Goal: Task Accomplishment & Management: Use online tool/utility

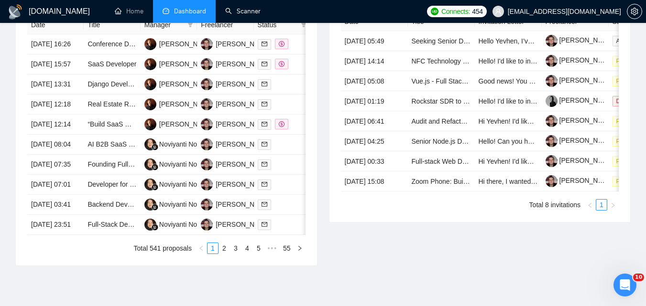
click at [234, 11] on link "Scanner" at bounding box center [242, 11] width 35 height 8
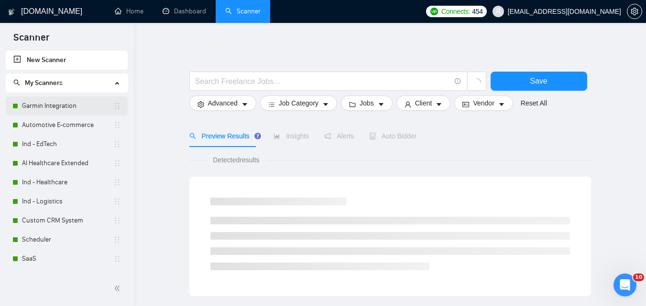
click at [74, 99] on link "Garmin Integration" at bounding box center [67, 106] width 91 height 19
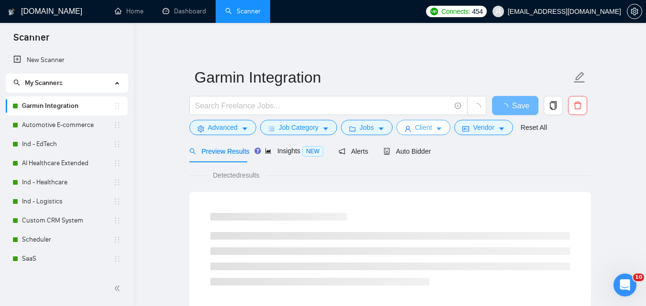
click at [435, 129] on icon "caret-down" at bounding box center [438, 129] width 7 height 7
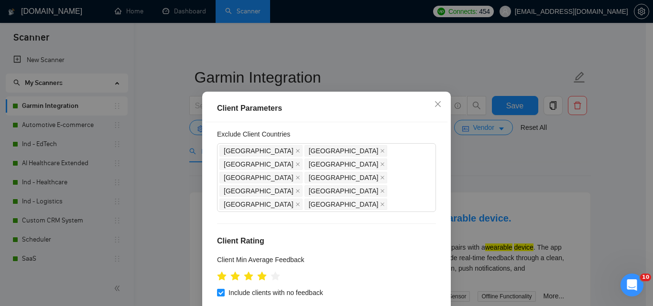
scroll to position [96, 0]
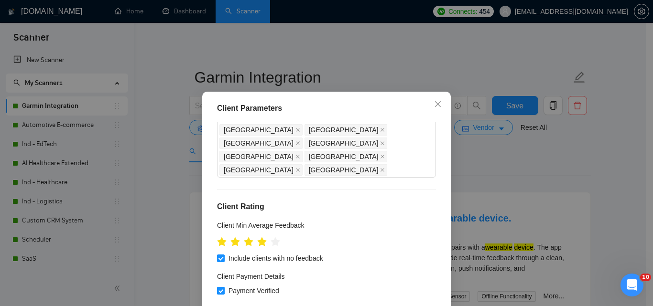
click at [257, 286] on span "Payment Verified" at bounding box center [254, 291] width 58 height 11
click at [224, 287] on input "Payment Verified" at bounding box center [220, 290] width 7 height 7
checkbox input "false"
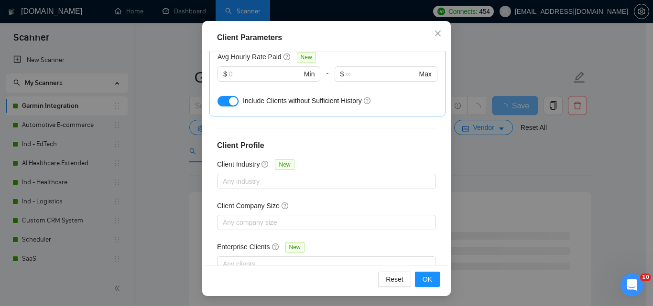
scroll to position [72, 0]
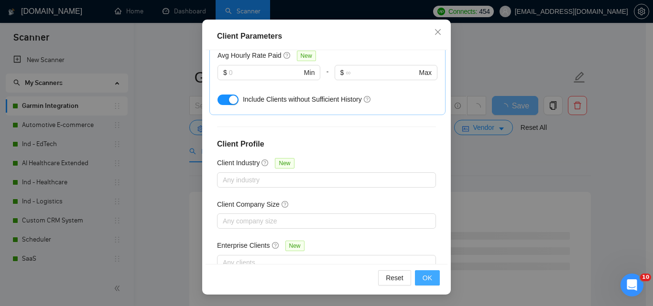
click at [419, 282] on button "OK" at bounding box center [427, 277] width 25 height 15
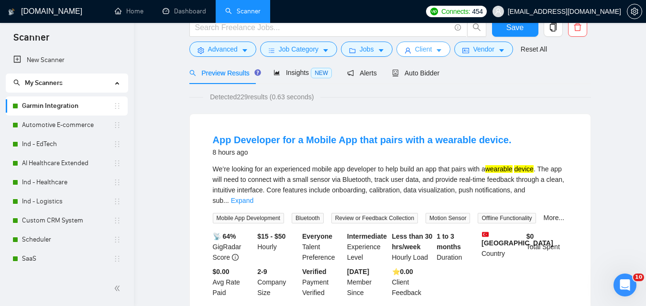
scroll to position [0, 0]
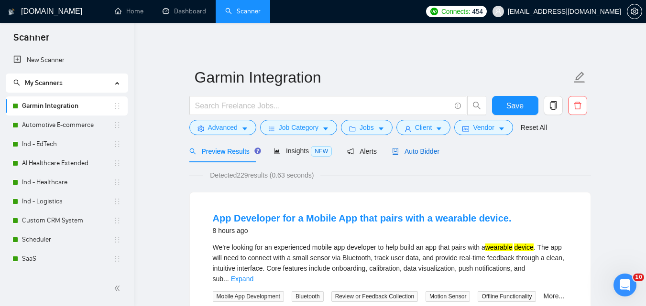
click at [432, 150] on span "Auto Bidder" at bounding box center [415, 152] width 47 height 8
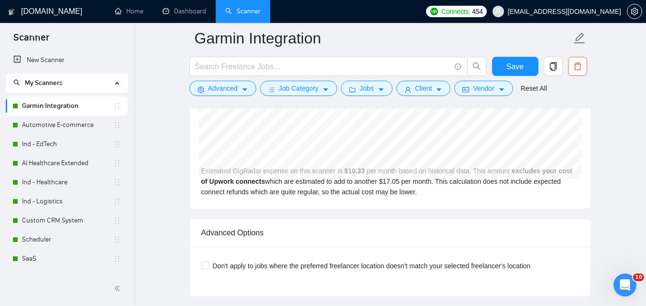
scroll to position [2102, 0]
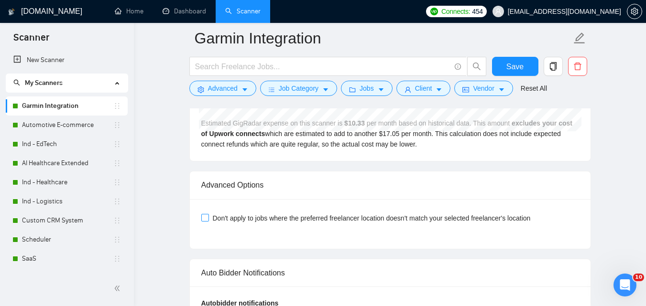
click at [411, 222] on span "Don't apply to jobs where the preferred freelancer location doesn't match your …" at bounding box center [371, 218] width 325 height 11
click at [208, 221] on input "Don't apply to jobs where the preferred freelancer location doesn't match your …" at bounding box center [204, 217] width 7 height 7
checkbox input "true"
click at [519, 65] on span "Save" at bounding box center [514, 67] width 17 height 12
click at [62, 125] on link "Automotive E-commerce" at bounding box center [67, 125] width 91 height 19
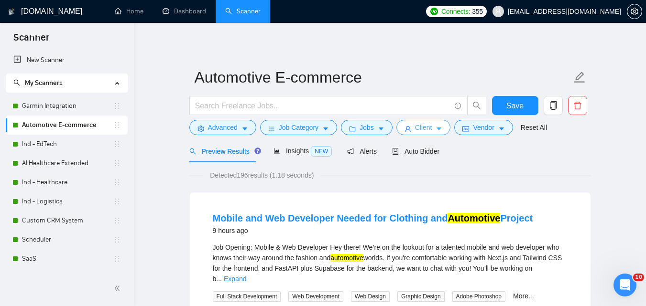
click at [416, 125] on span "Client" at bounding box center [423, 127] width 17 height 11
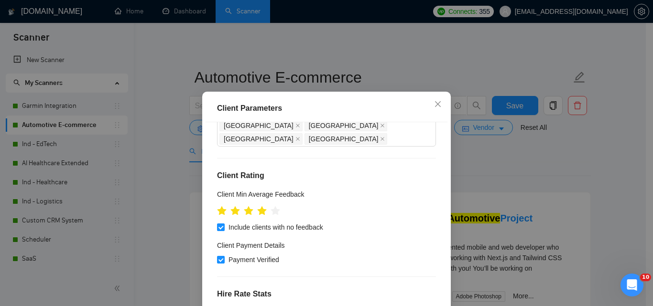
scroll to position [143, 0]
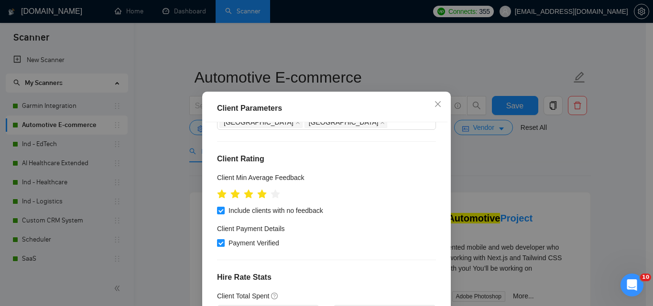
click at [261, 238] on span "Payment Verified" at bounding box center [254, 243] width 58 height 11
click at [224, 239] on input "Payment Verified" at bounding box center [220, 242] width 7 height 7
checkbox input "false"
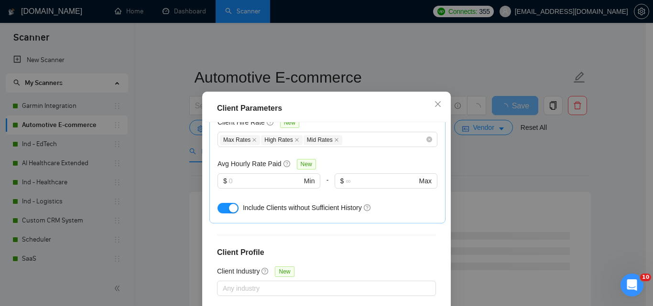
scroll to position [407, 0]
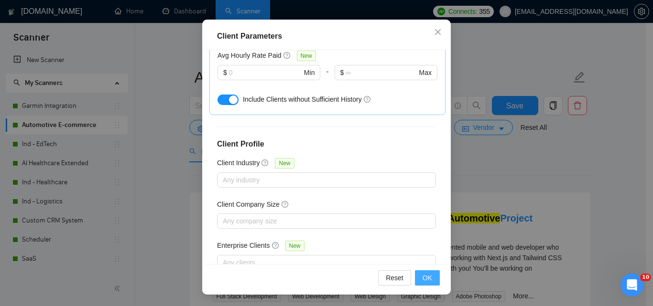
click at [422, 282] on span "OK" at bounding box center [427, 278] width 10 height 11
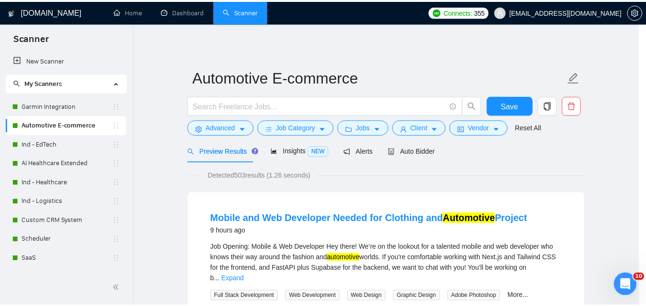
scroll to position [38, 0]
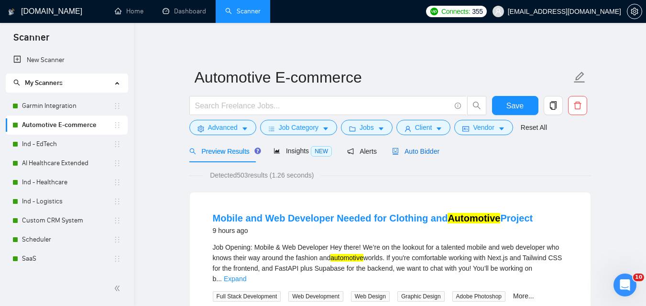
click at [416, 156] on div "Auto Bidder" at bounding box center [415, 151] width 47 height 11
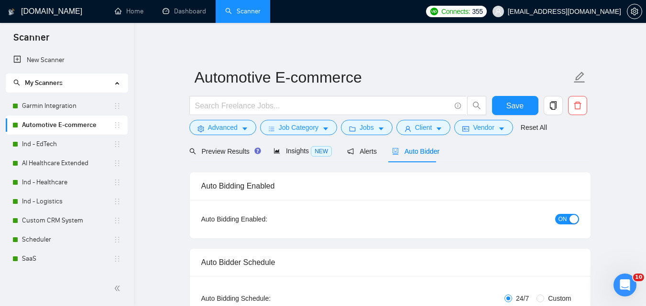
checkbox input "true"
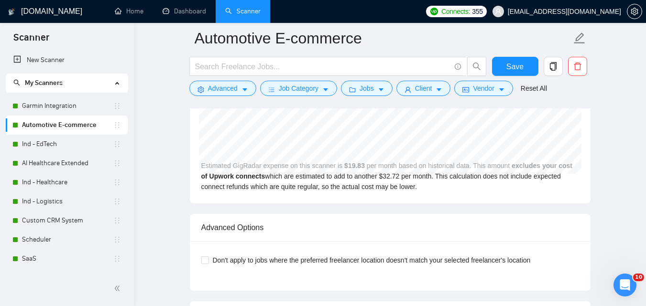
scroll to position [2150, 0]
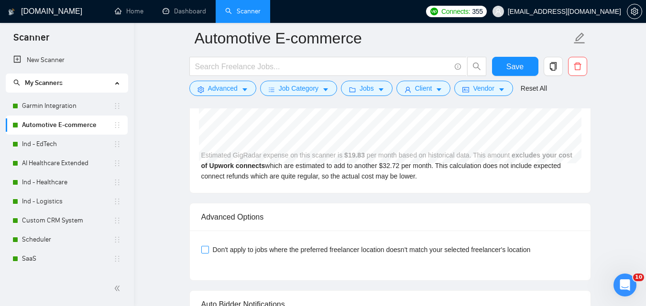
click at [429, 245] on span "Don't apply to jobs where the preferred freelancer location doesn't match your …" at bounding box center [371, 250] width 325 height 11
click at [208, 246] on input "Don't apply to jobs where the preferred freelancer location doesn't match your …" at bounding box center [204, 249] width 7 height 7
checkbox input "true"
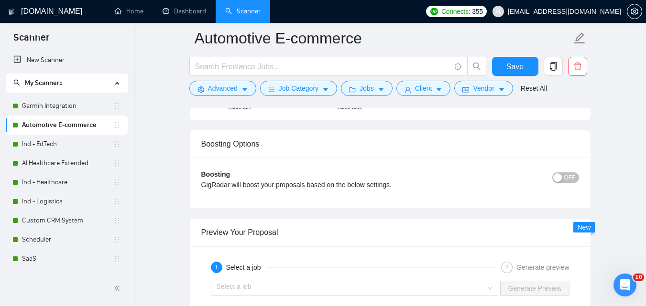
scroll to position [1625, 0]
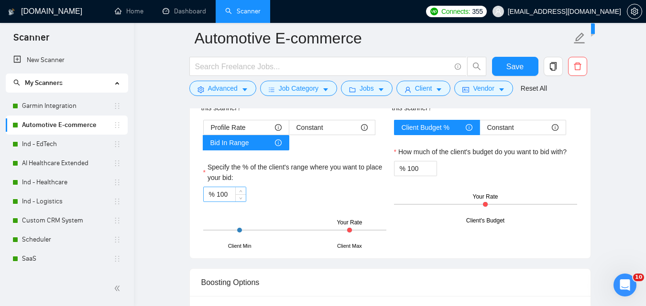
click at [233, 187] on input "100" at bounding box center [230, 194] width 29 height 14
type input "8"
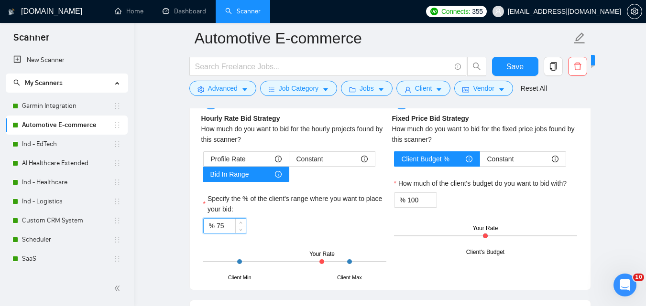
scroll to position [1577, 0]
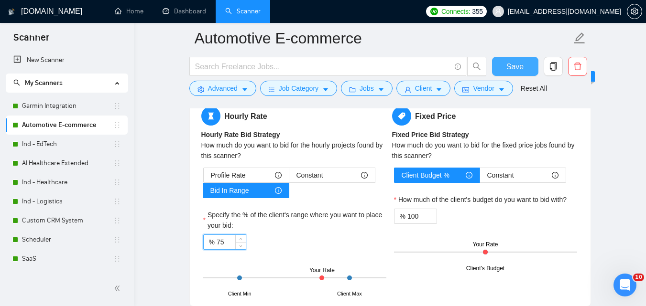
type input "75"
click at [511, 63] on span "Save" at bounding box center [514, 67] width 17 height 12
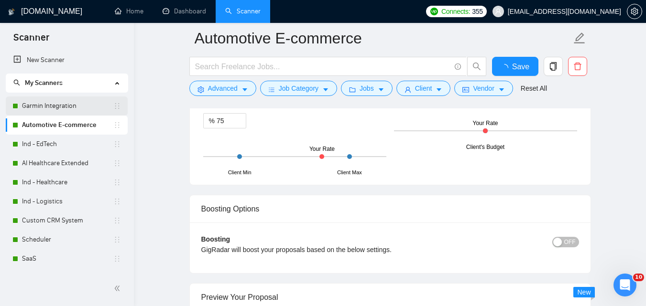
click at [55, 108] on link "Garmin Integration" at bounding box center [67, 106] width 91 height 19
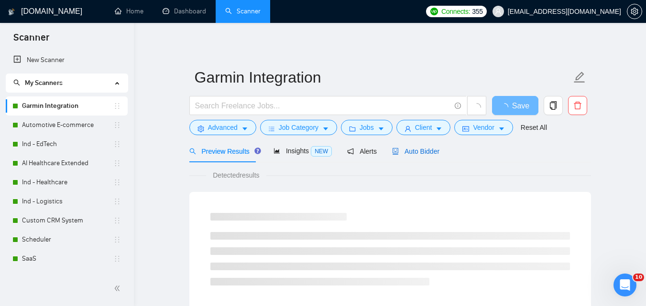
click at [408, 155] on span "Auto Bidder" at bounding box center [415, 152] width 47 height 8
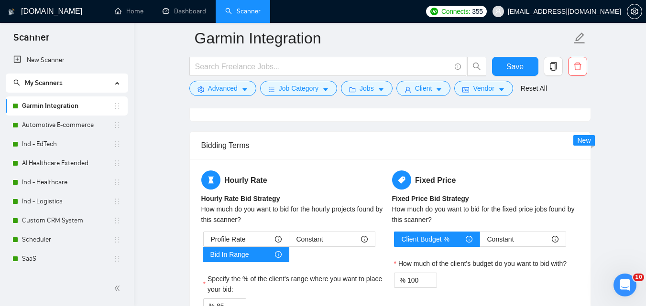
scroll to position [1625, 0]
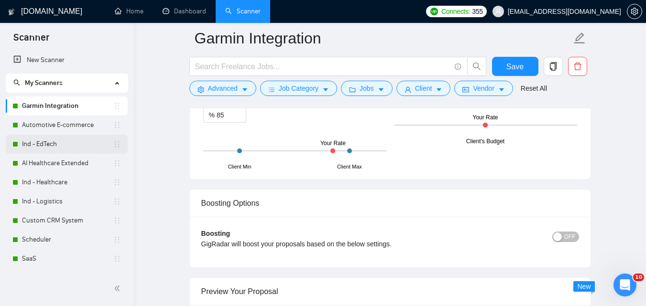
click at [59, 147] on link "Ind - EdTech" at bounding box center [67, 144] width 91 height 19
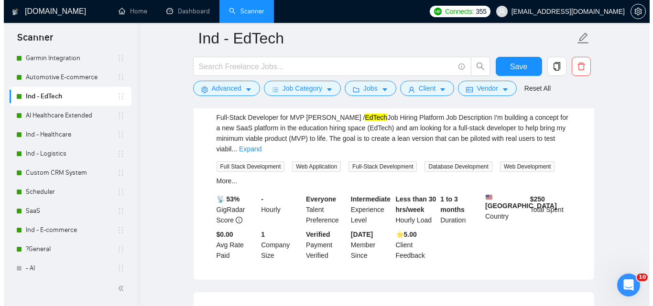
scroll to position [1625, 0]
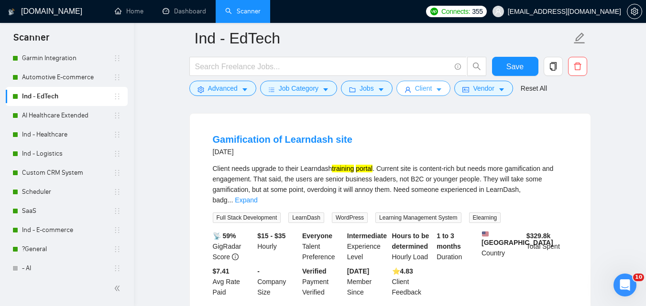
click at [411, 89] on button "Client" at bounding box center [423, 88] width 54 height 15
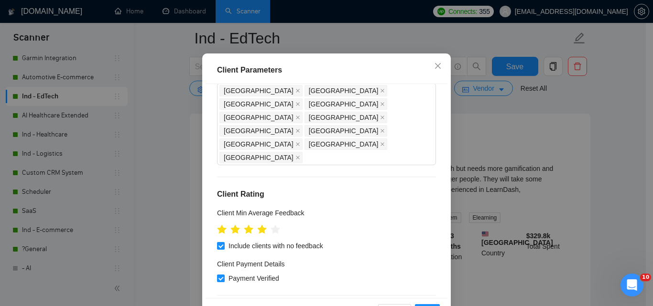
scroll to position [72, 0]
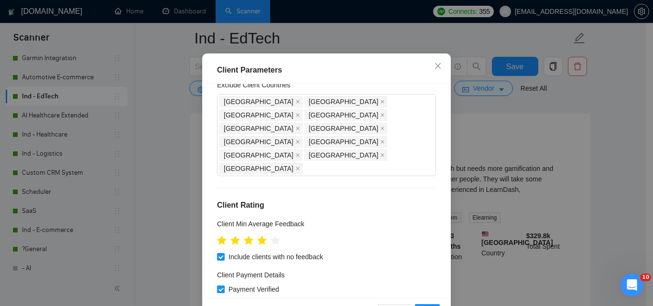
click at [250, 285] on span "Payment Verified" at bounding box center [254, 289] width 58 height 11
click at [224, 286] on input "Payment Verified" at bounding box center [220, 289] width 7 height 7
checkbox input "false"
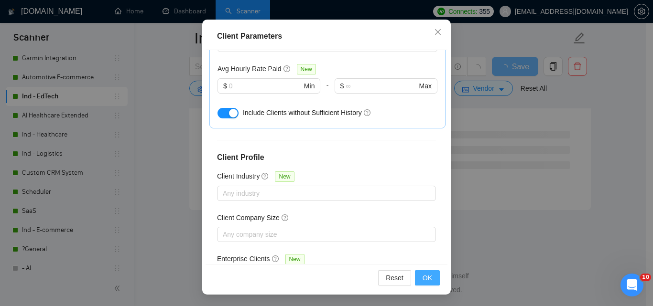
click at [423, 278] on span "OK" at bounding box center [427, 278] width 10 height 11
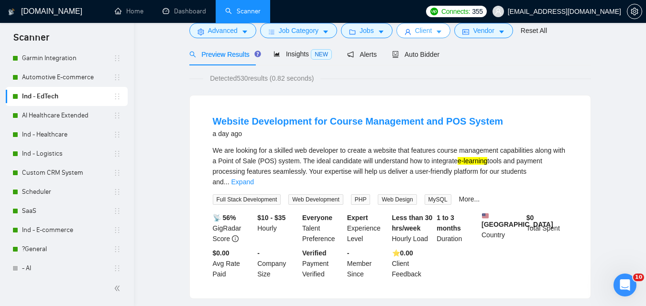
scroll to position [0, 0]
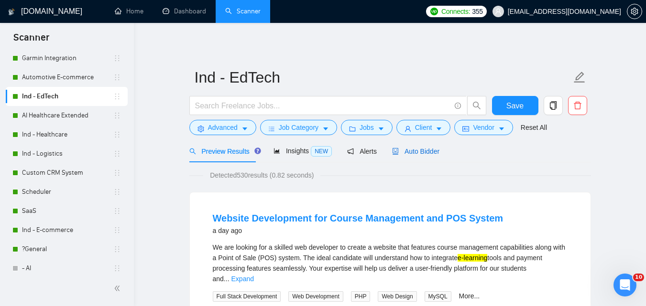
click at [416, 152] on span "Auto Bidder" at bounding box center [415, 152] width 47 height 8
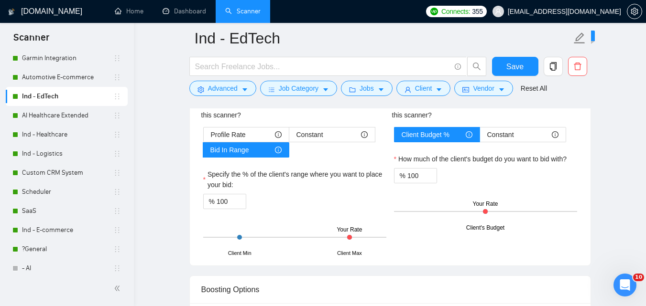
scroll to position [1625, 0]
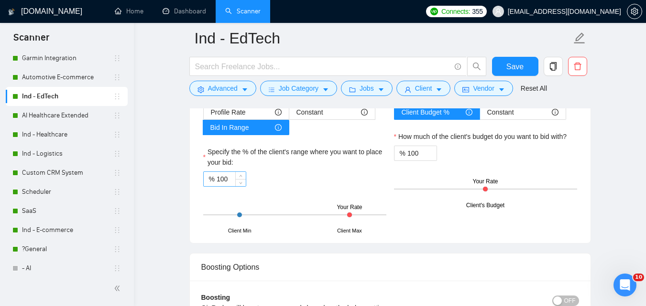
click at [231, 178] on input "100" at bounding box center [230, 179] width 29 height 14
type input "75"
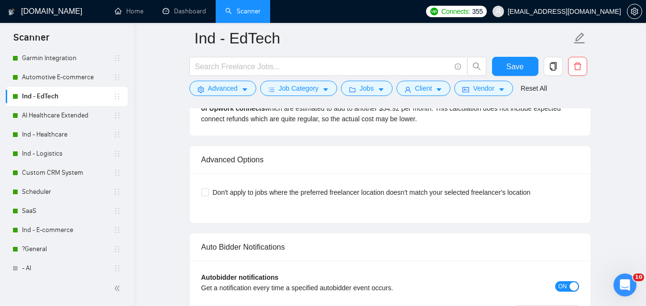
scroll to position [2246, 0]
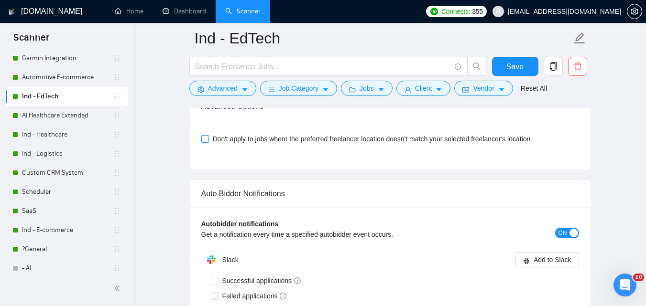
click at [273, 139] on span "Don't apply to jobs where the preferred freelancer location doesn't match your …" at bounding box center [371, 139] width 325 height 11
click at [208, 139] on input "Don't apply to jobs where the preferred freelancer location doesn't match your …" at bounding box center [204, 138] width 7 height 7
checkbox input "true"
click at [522, 69] on span "Save" at bounding box center [514, 67] width 17 height 12
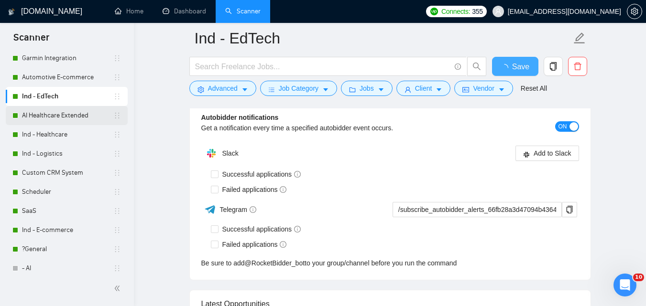
checkbox input "true"
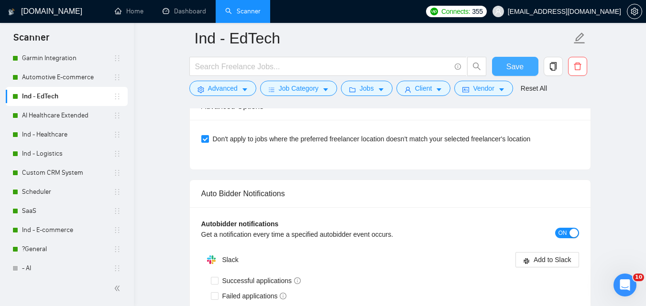
click at [499, 68] on button "Save" at bounding box center [515, 66] width 46 height 19
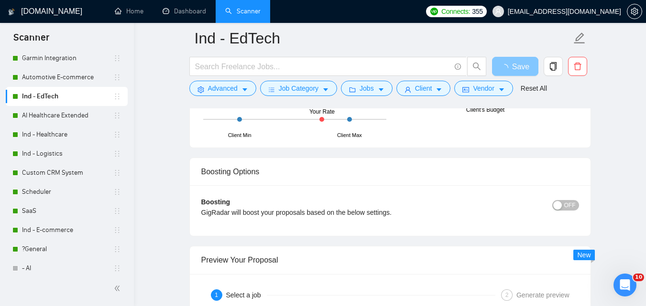
scroll to position [1577, 0]
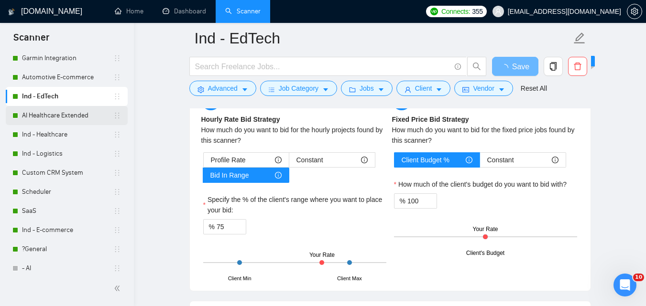
click at [28, 116] on link "AI Healthcare Extended" at bounding box center [67, 115] width 91 height 19
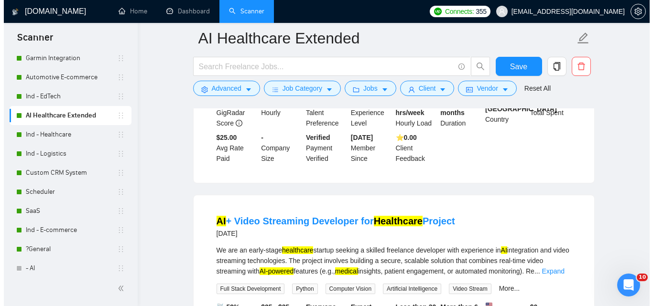
scroll to position [956, 0]
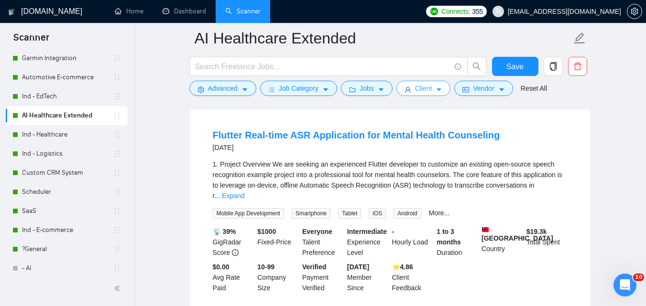
click at [427, 86] on span "Client" at bounding box center [423, 88] width 17 height 11
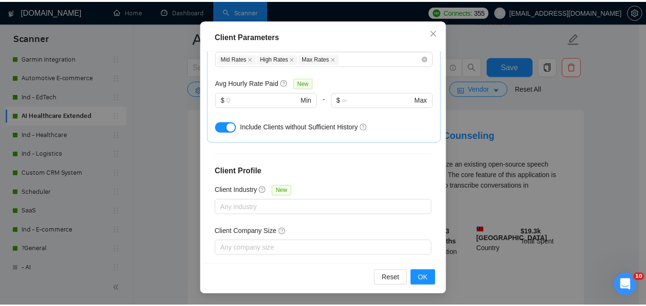
scroll to position [168, 0]
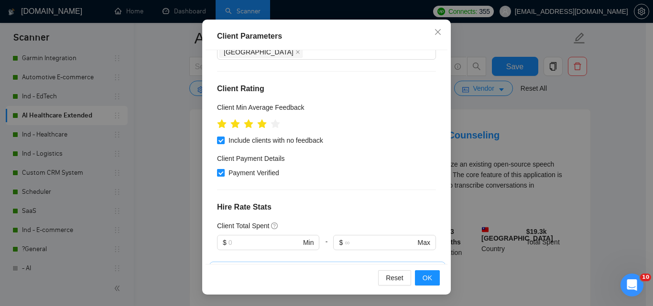
click at [249, 168] on span "Payment Verified" at bounding box center [254, 173] width 58 height 11
click at [224, 169] on input "Payment Verified" at bounding box center [220, 172] width 7 height 7
checkbox input "false"
click at [425, 278] on span "OK" at bounding box center [427, 278] width 10 height 11
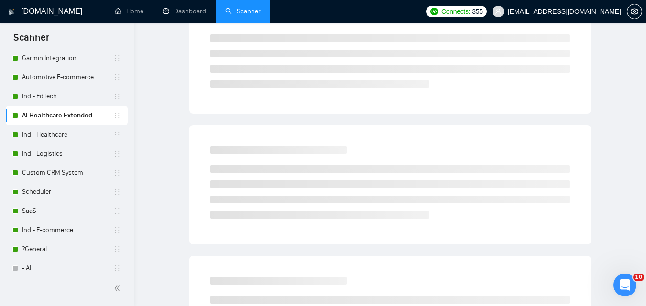
scroll to position [0, 0]
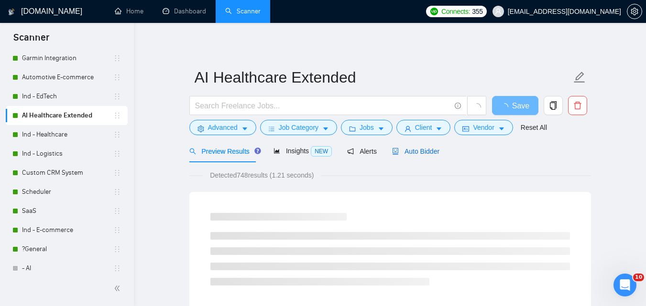
click at [426, 154] on span "Auto Bidder" at bounding box center [415, 152] width 47 height 8
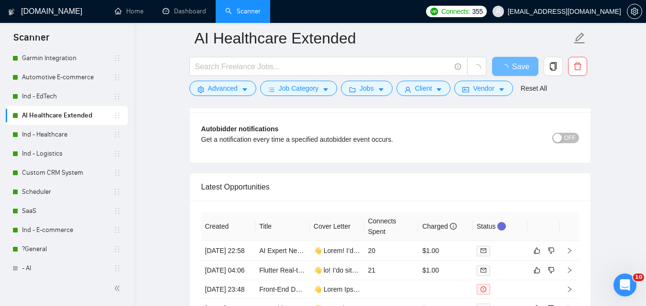
scroll to position [2198, 0]
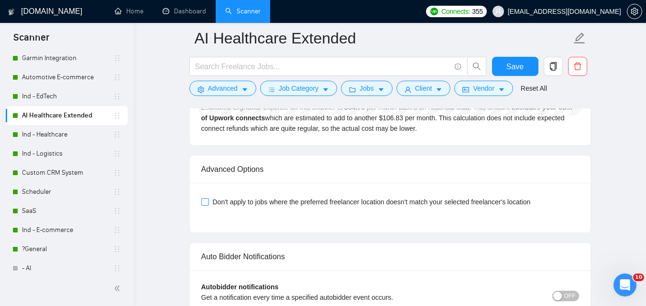
click at [491, 197] on span "Don't apply to jobs where the preferred freelancer location doesn't match your …" at bounding box center [371, 202] width 325 height 11
click at [208, 198] on input "Don't apply to jobs where the preferred freelancer location doesn't match your …" at bounding box center [204, 201] width 7 height 7
checkbox input "true"
click at [512, 72] on span "Save" at bounding box center [514, 67] width 17 height 12
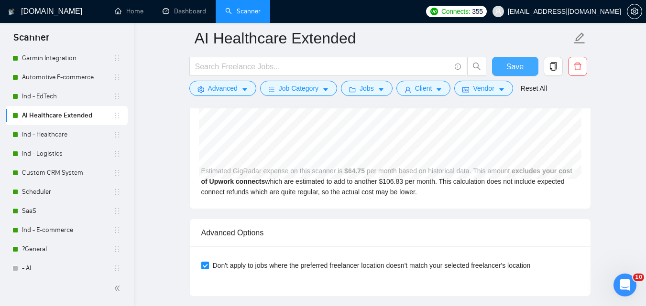
scroll to position [2150, 0]
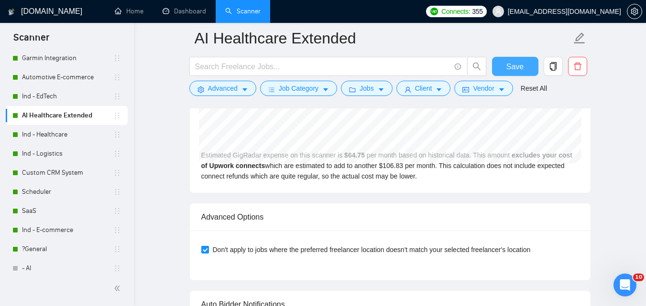
click at [515, 59] on button "Save" at bounding box center [515, 66] width 46 height 19
click at [49, 128] on link "Ind - Healthcare" at bounding box center [67, 134] width 91 height 19
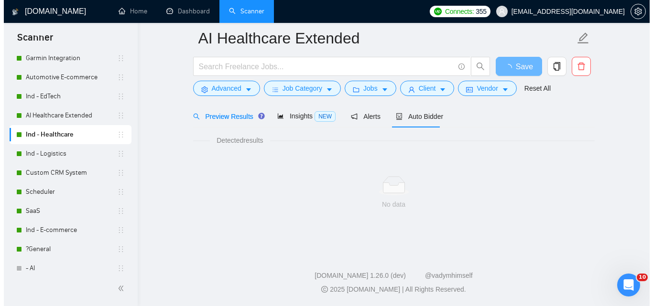
scroll to position [610, 0]
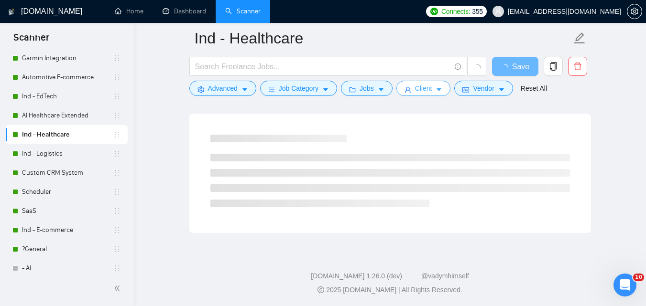
click at [419, 89] on span "Client" at bounding box center [423, 88] width 17 height 11
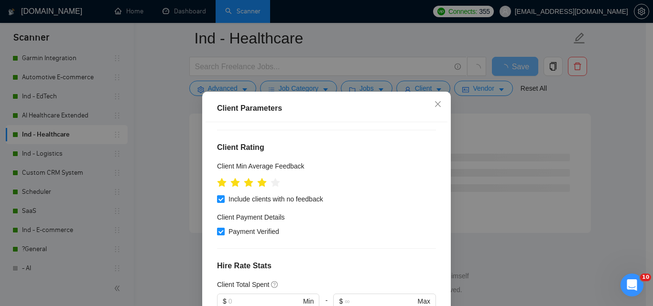
click at [246, 226] on span "Payment Verified" at bounding box center [254, 231] width 58 height 11
click at [224, 228] on input "Payment Verified" at bounding box center [220, 231] width 7 height 7
checkbox input "false"
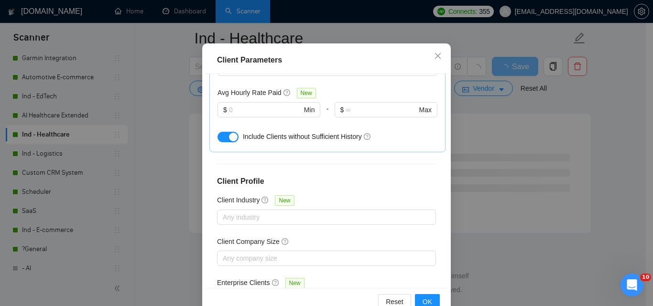
scroll to position [72, 0]
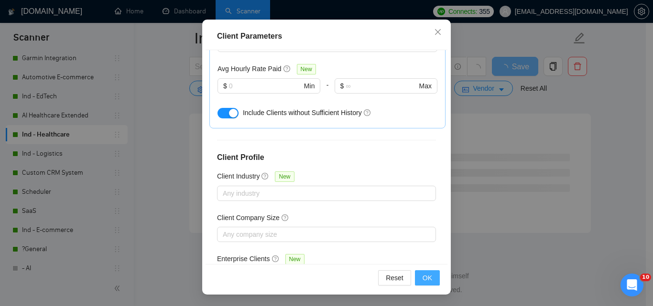
click at [426, 281] on span "OK" at bounding box center [427, 278] width 10 height 11
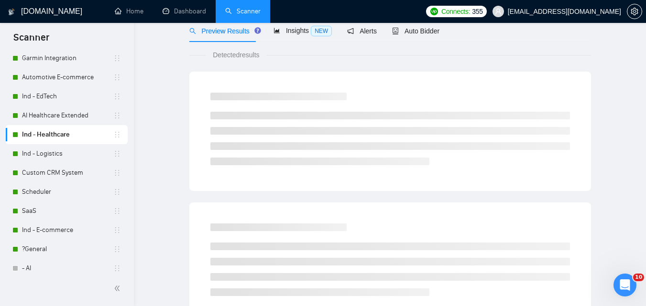
scroll to position [0, 0]
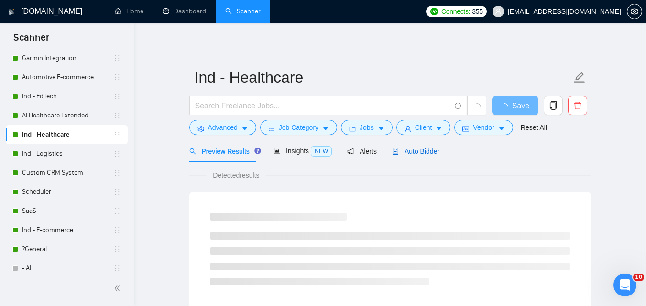
click at [418, 154] on span "Auto Bidder" at bounding box center [415, 152] width 47 height 8
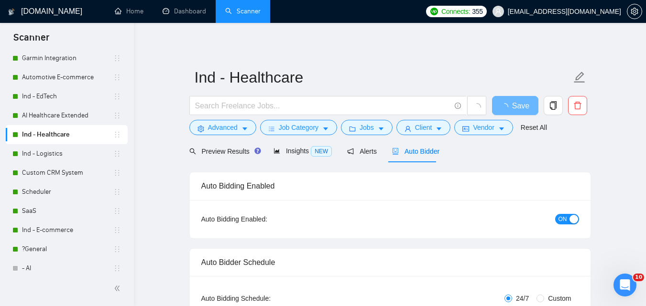
checkbox input "true"
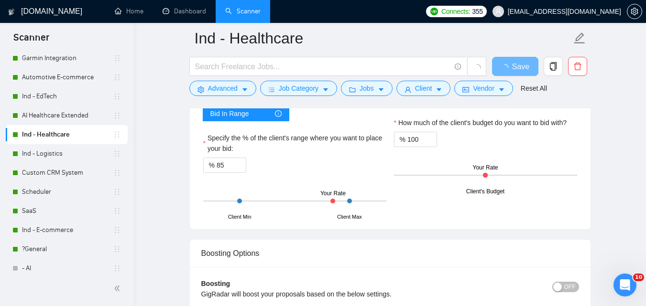
scroll to position [1625, 0]
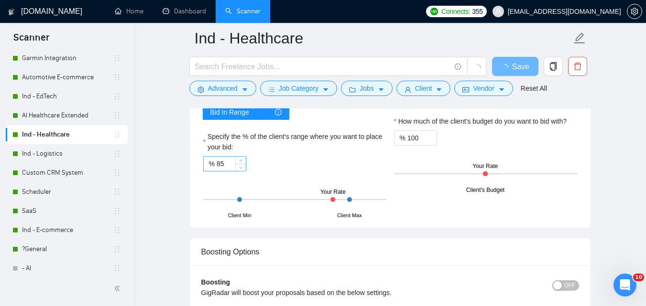
click at [225, 162] on input "85" at bounding box center [230, 164] width 29 height 14
type input "75"
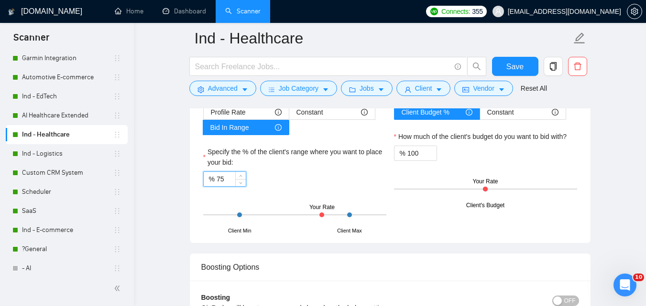
type input "75"
click at [283, 182] on div "% 75" at bounding box center [294, 179] width 183 height 15
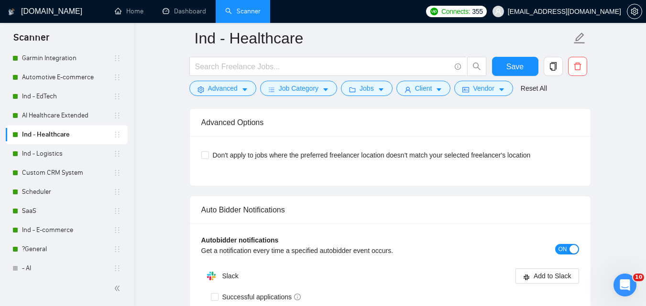
scroll to position [2246, 0]
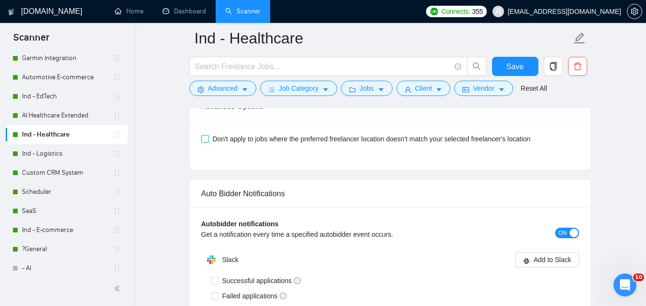
click at [303, 140] on span "Don't apply to jobs where the preferred freelancer location doesn't match your …" at bounding box center [371, 139] width 325 height 11
click at [208, 140] on input "Don't apply to jobs where the preferred freelancer location doesn't match your …" at bounding box center [204, 138] width 7 height 7
checkbox input "true"
click at [522, 72] on span "Save" at bounding box center [514, 67] width 17 height 12
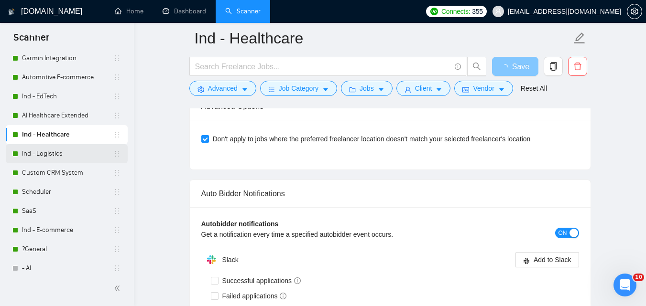
scroll to position [2102, 0]
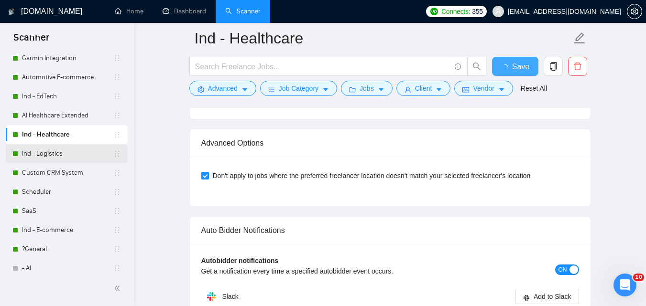
checkbox input "true"
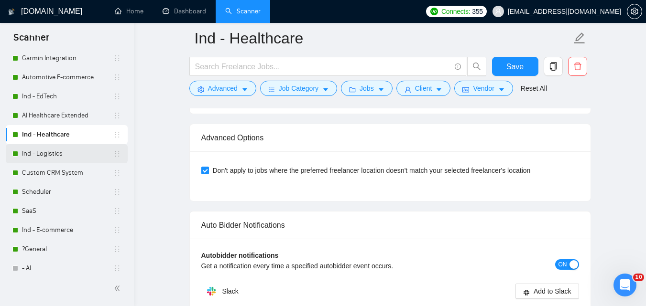
click at [86, 160] on link "Ind - Logistics" at bounding box center [67, 153] width 91 height 19
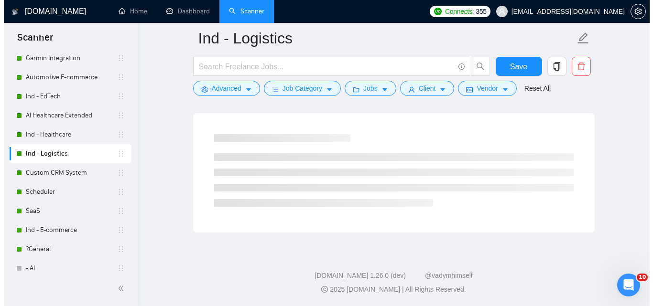
scroll to position [610, 0]
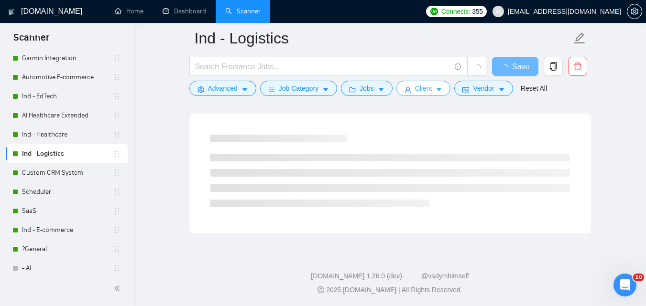
click at [423, 88] on span "Client" at bounding box center [423, 88] width 17 height 11
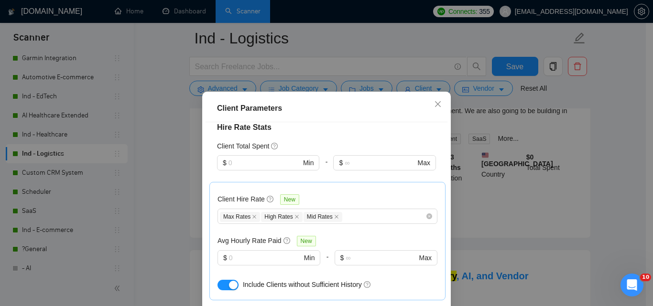
scroll to position [202, 0]
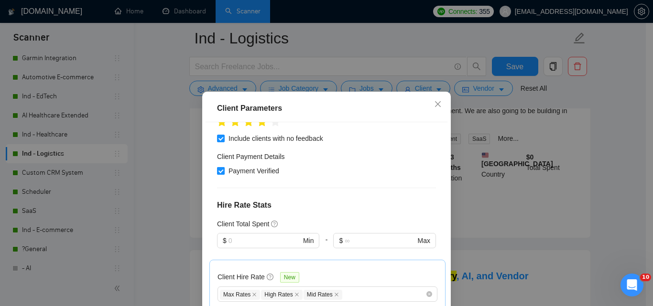
click at [233, 166] on span "Payment Verified" at bounding box center [254, 171] width 58 height 11
click at [224, 167] on input "Payment Verified" at bounding box center [220, 170] width 7 height 7
checkbox input "false"
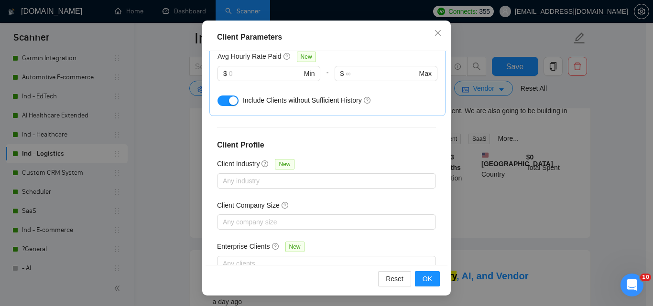
scroll to position [72, 0]
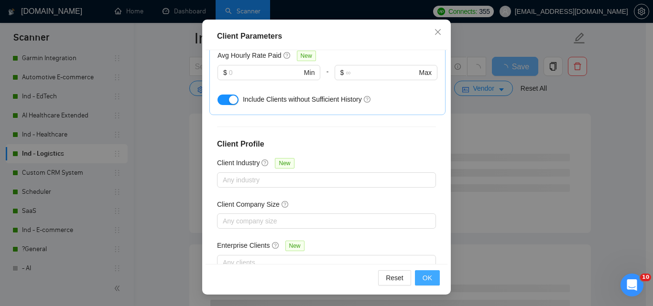
click at [426, 279] on span "OK" at bounding box center [427, 278] width 10 height 11
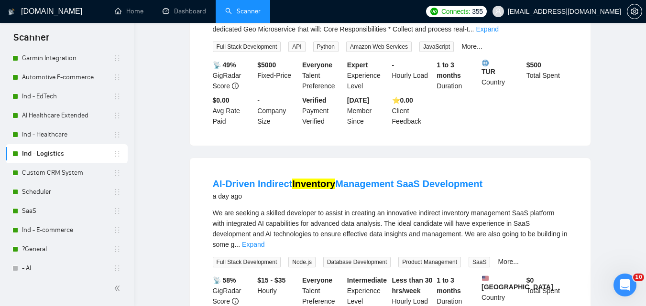
scroll to position [0, 0]
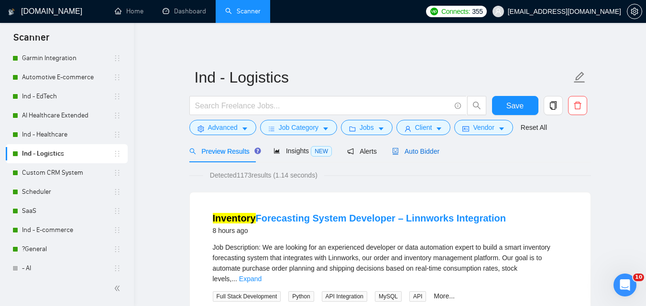
click at [411, 151] on span "Auto Bidder" at bounding box center [415, 152] width 47 height 8
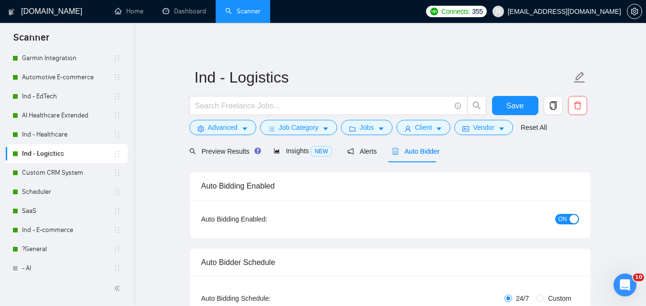
checkbox input "true"
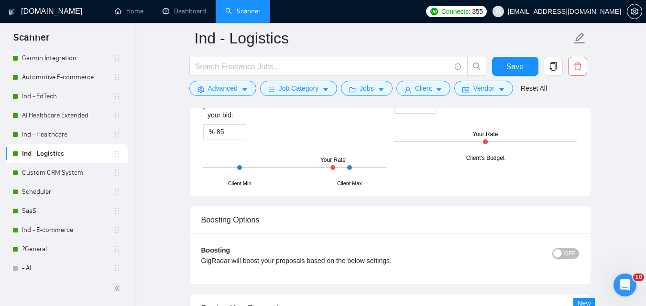
scroll to position [1672, 0]
click at [227, 138] on input "85" at bounding box center [230, 131] width 29 height 14
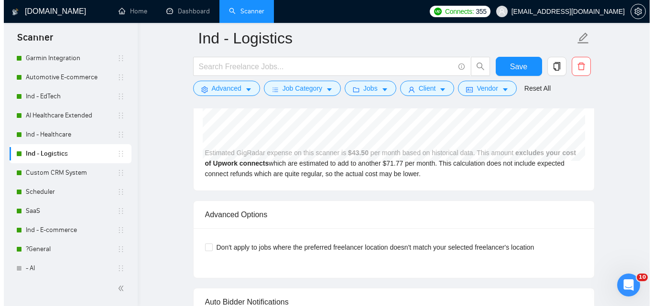
scroll to position [2150, 0]
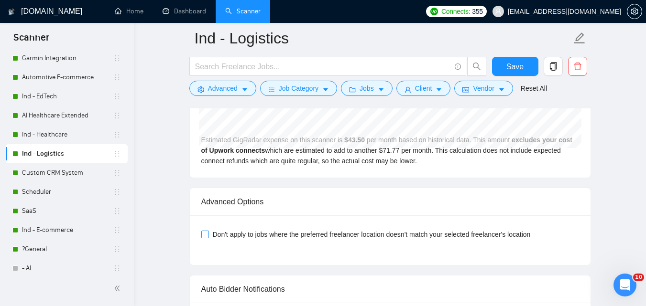
type input "75"
click at [394, 232] on span "Don't apply to jobs where the preferred freelancer location doesn't match your …" at bounding box center [371, 234] width 325 height 11
click at [208, 232] on input "Don't apply to jobs where the preferred freelancer location doesn't match your …" at bounding box center [204, 234] width 7 height 7
checkbox input "true"
click at [424, 93] on span "Client" at bounding box center [423, 88] width 17 height 11
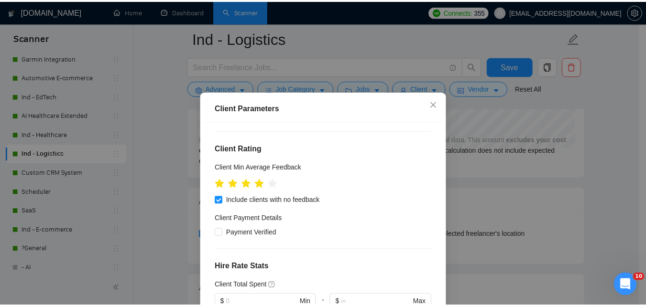
scroll to position [107, 0]
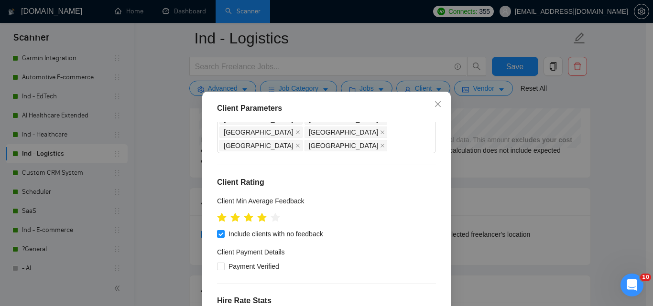
click at [547, 188] on div "Client Parameters Client Location Include Client Countries Select Exclude Clien…" at bounding box center [326, 153] width 653 height 306
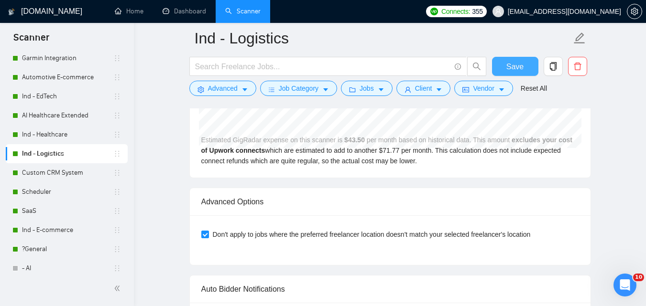
click at [522, 66] on span "Save" at bounding box center [514, 67] width 17 height 12
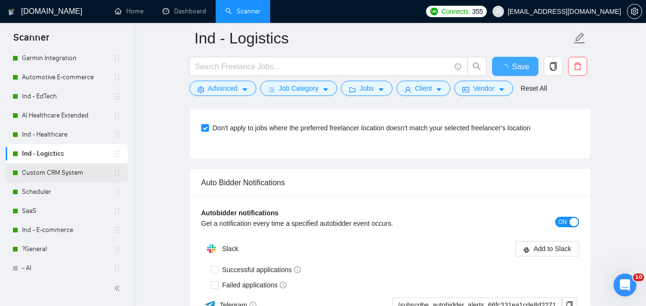
checkbox input "true"
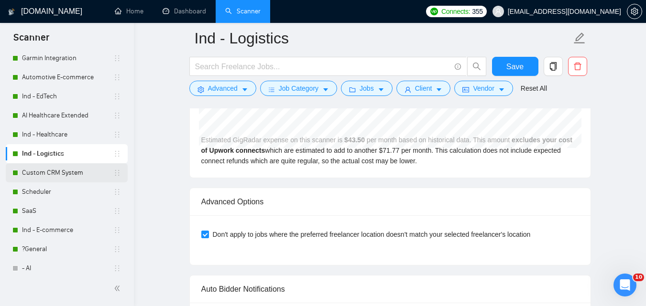
click at [69, 166] on link "Custom CRM System" at bounding box center [67, 172] width 91 height 19
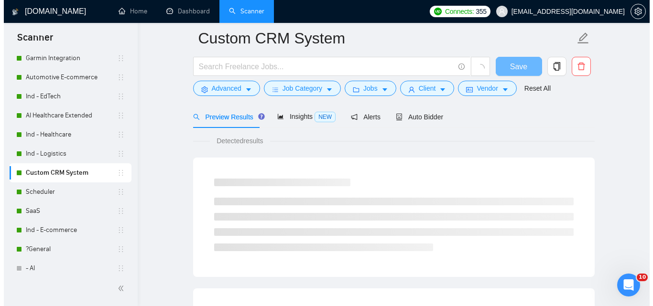
scroll to position [610, 0]
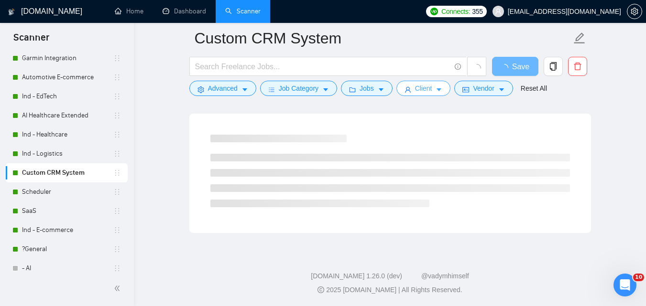
click at [431, 86] on button "Client" at bounding box center [423, 88] width 54 height 15
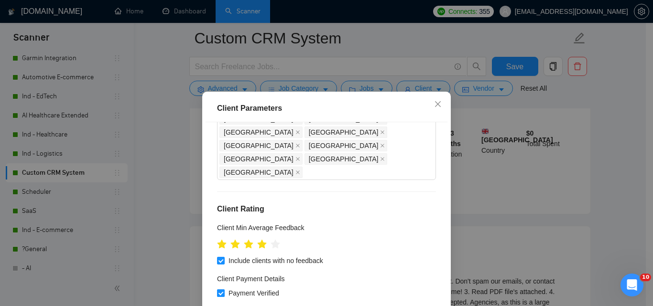
click at [246, 288] on span "Payment Verified" at bounding box center [254, 293] width 58 height 11
click at [224, 290] on input "Payment Verified" at bounding box center [220, 293] width 7 height 7
checkbox input "false"
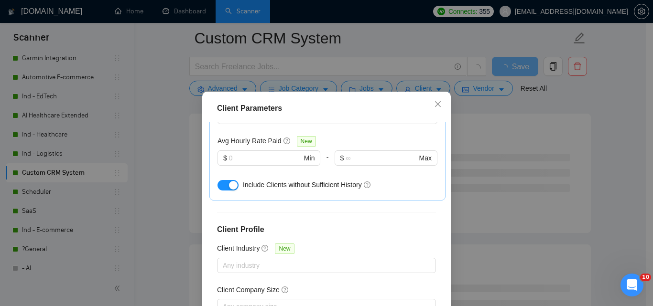
scroll to position [72, 0]
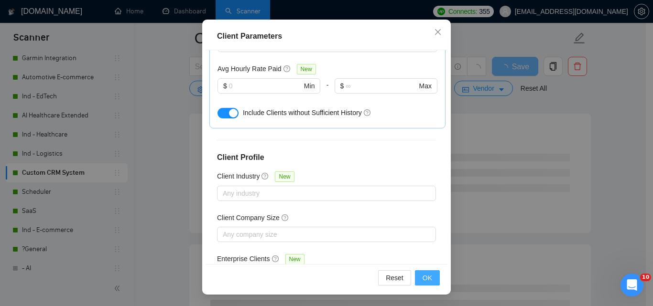
click at [425, 280] on span "OK" at bounding box center [427, 278] width 10 height 11
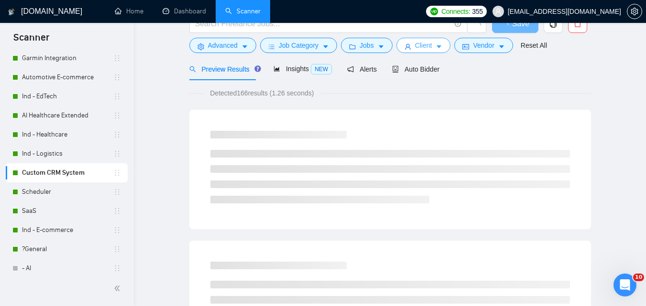
scroll to position [0, 0]
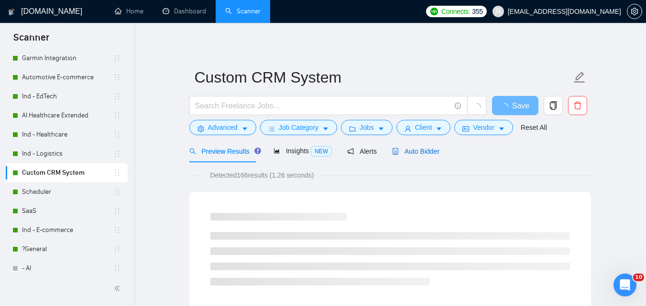
click at [433, 152] on span "Auto Bidder" at bounding box center [415, 152] width 47 height 8
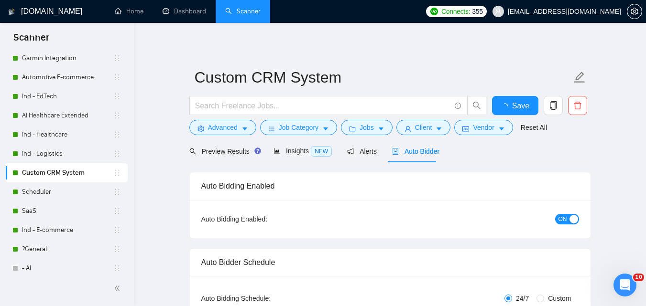
checkbox input "true"
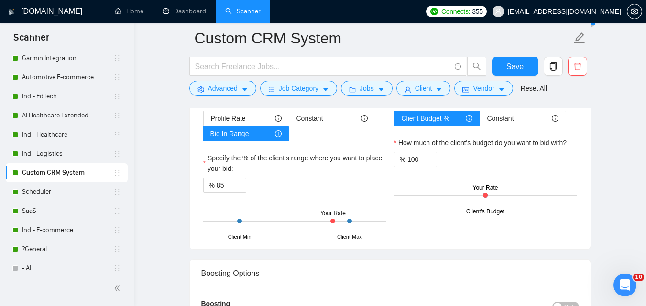
scroll to position [1577, 0]
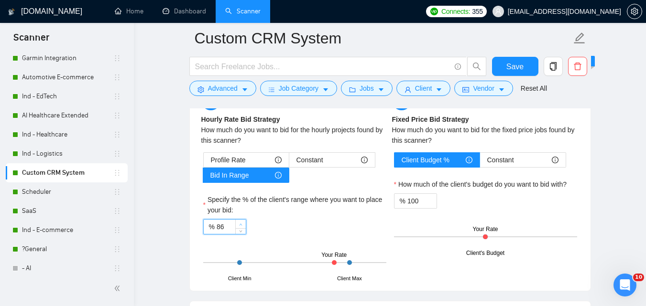
click at [235, 225] on span "Increase Value" at bounding box center [240, 224] width 11 height 9
click at [237, 230] on span "Decrease Value" at bounding box center [240, 230] width 11 height 9
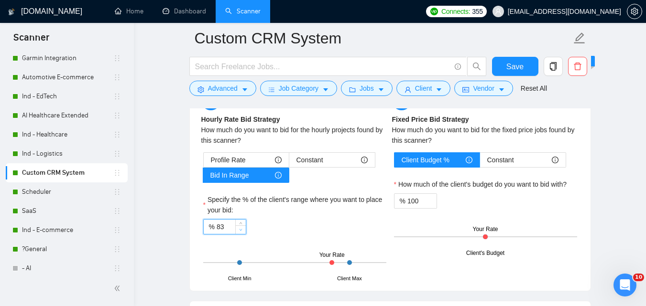
click at [237, 230] on span "Decrease Value" at bounding box center [240, 230] width 11 height 9
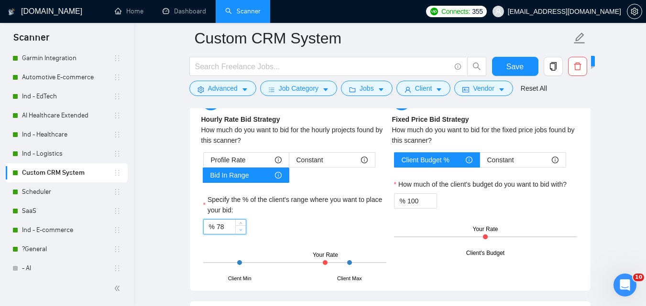
click at [237, 230] on span "Decrease Value" at bounding box center [240, 230] width 11 height 9
type input "75"
click at [237, 230] on span "Decrease Value" at bounding box center [240, 230] width 11 height 9
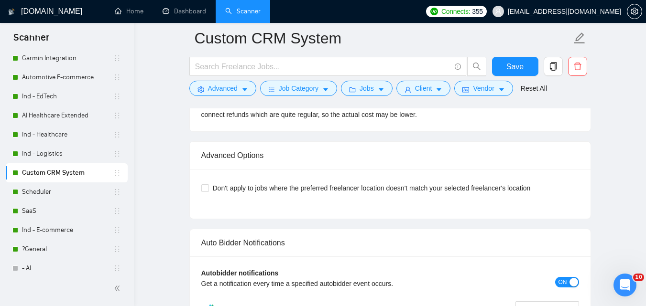
scroll to position [2198, 0]
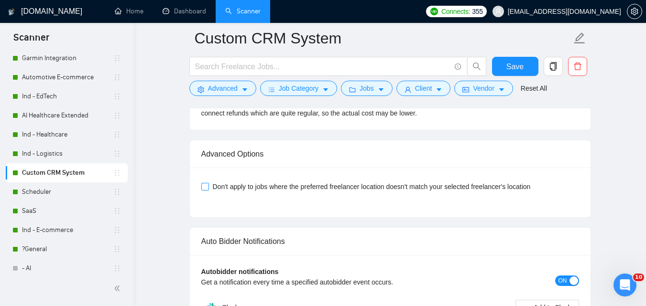
click at [345, 182] on span "Don't apply to jobs where the preferred freelancer location doesn't match your …" at bounding box center [371, 187] width 325 height 11
click at [208, 183] on input "Don't apply to jobs where the preferred freelancer location doesn't match your …" at bounding box center [204, 186] width 7 height 7
checkbox input "true"
click at [507, 68] on span "Save" at bounding box center [514, 67] width 17 height 12
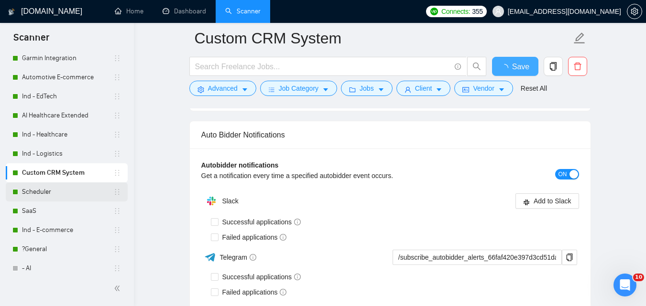
checkbox input "true"
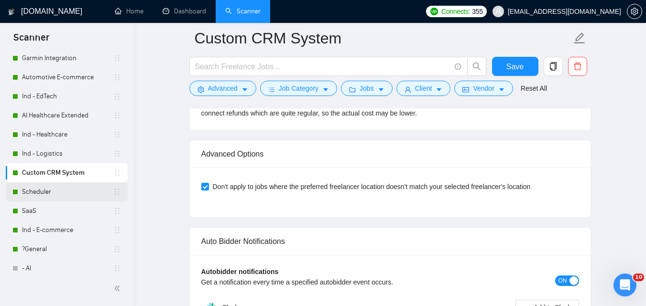
click at [65, 196] on link "Scheduler" at bounding box center [67, 192] width 91 height 19
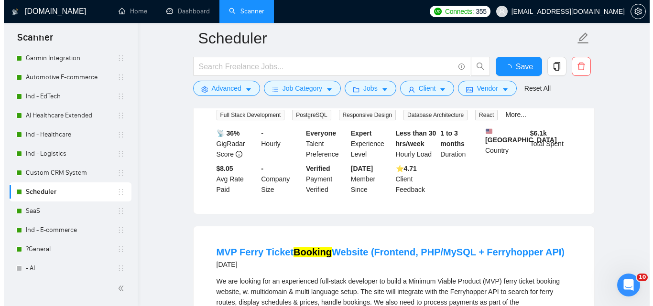
scroll to position [2059, 0]
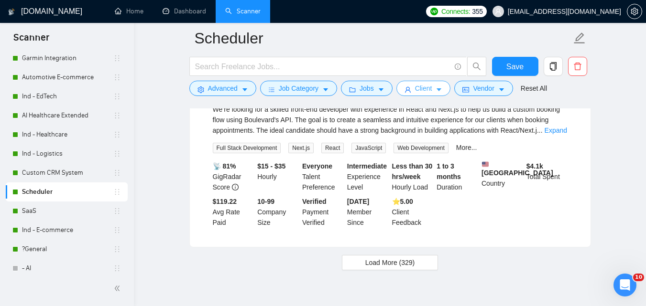
click at [417, 88] on span "Client" at bounding box center [423, 88] width 17 height 11
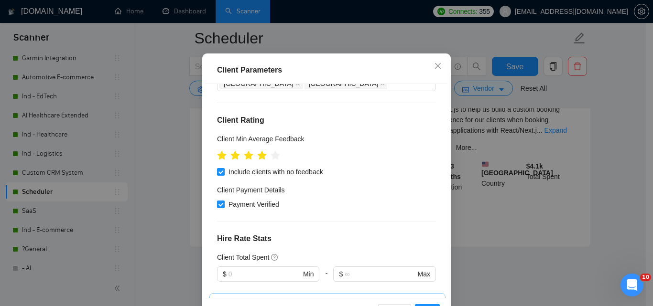
scroll to position [120, 0]
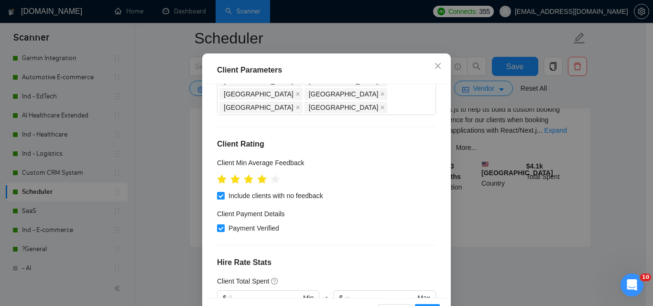
click at [259, 234] on span "Payment Verified" at bounding box center [254, 228] width 58 height 11
click at [224, 231] on input "Payment Verified" at bounding box center [220, 228] width 7 height 7
checkbox input "false"
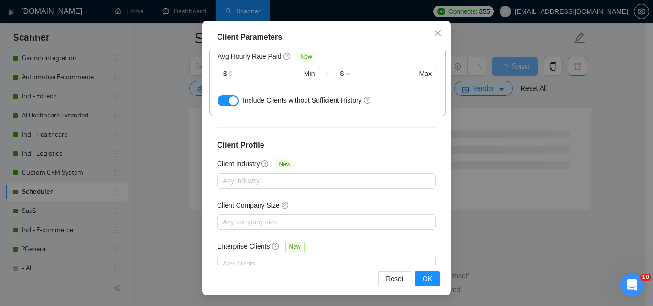
scroll to position [72, 0]
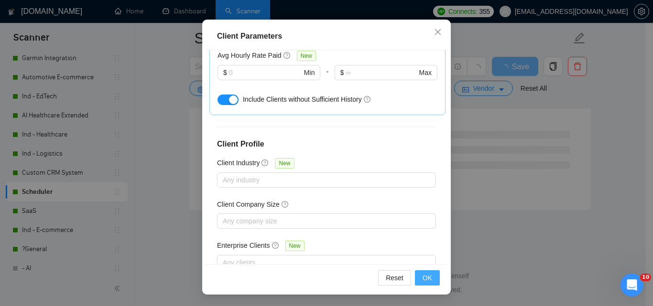
click at [423, 277] on span "OK" at bounding box center [427, 278] width 10 height 11
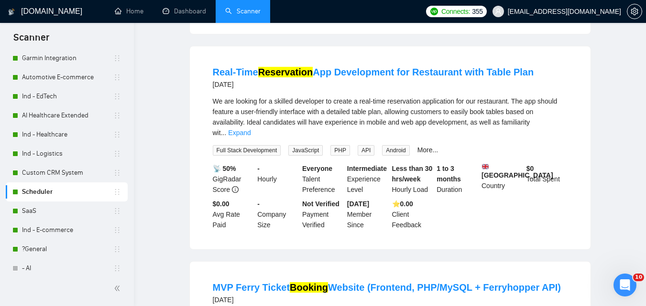
scroll to position [0, 0]
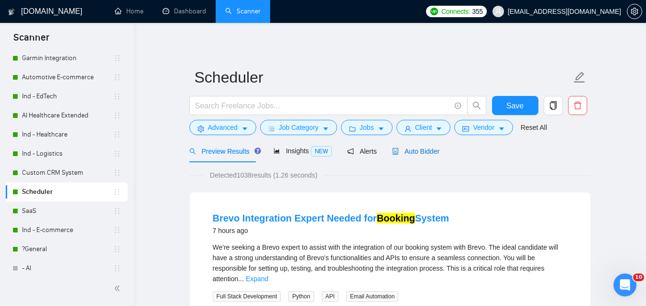
click at [424, 152] on span "Auto Bidder" at bounding box center [415, 152] width 47 height 8
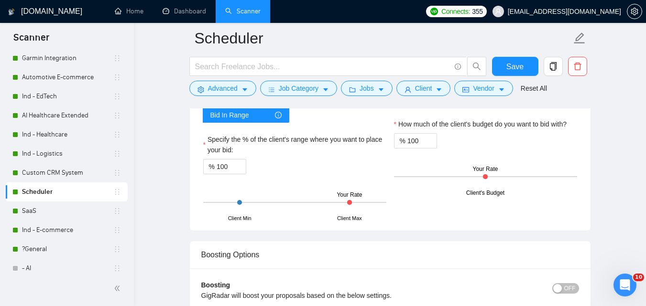
scroll to position [1625, 0]
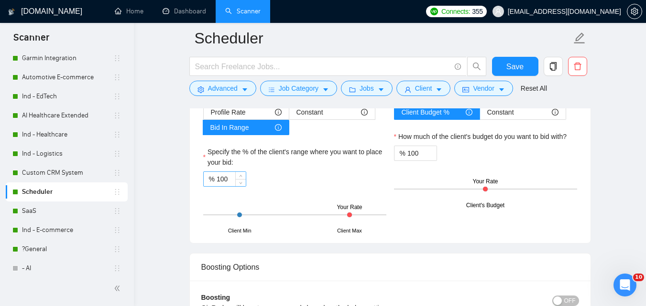
click at [227, 183] on input "100" at bounding box center [230, 179] width 29 height 14
type input "75"
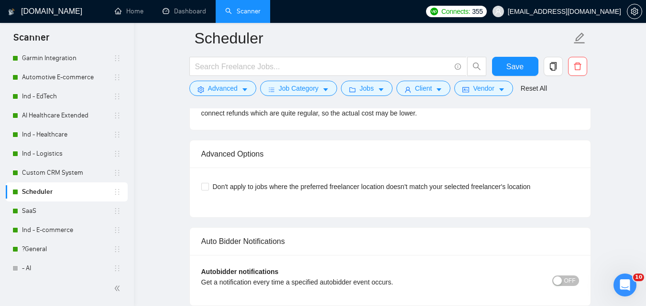
scroll to position [2246, 0]
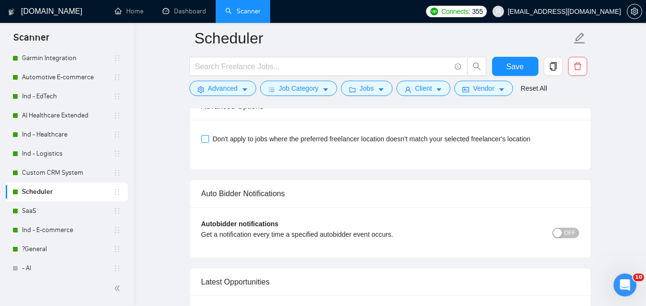
click at [513, 143] on span "Don't apply to jobs where the preferred freelancer location doesn't match your …" at bounding box center [371, 139] width 325 height 11
click at [208, 142] on input "Don't apply to jobs where the preferred freelancer location doesn't match your …" at bounding box center [204, 138] width 7 height 7
checkbox input "true"
click at [512, 74] on button "Save" at bounding box center [515, 66] width 46 height 19
click at [46, 211] on link "SaaS" at bounding box center [67, 211] width 91 height 19
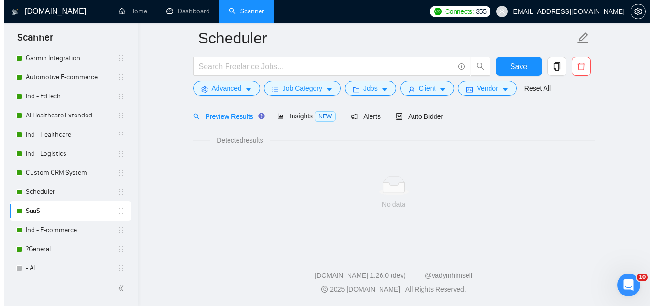
scroll to position [610, 0]
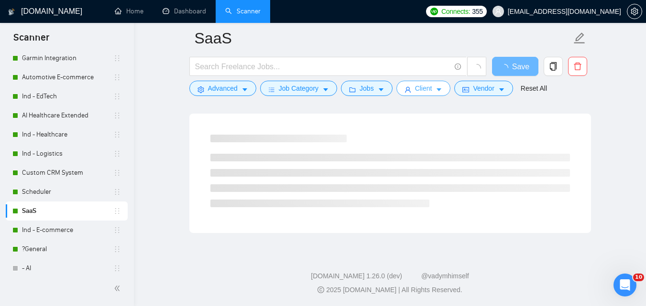
click at [432, 88] on button "Client" at bounding box center [423, 88] width 54 height 15
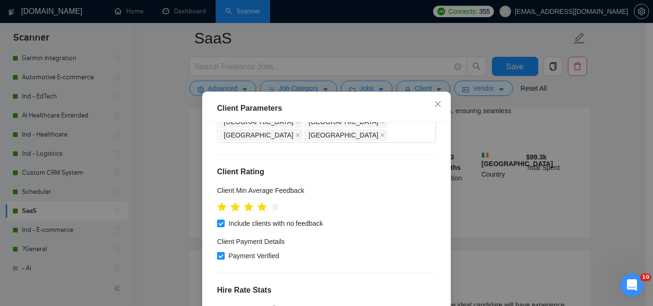
scroll to position [120, 0]
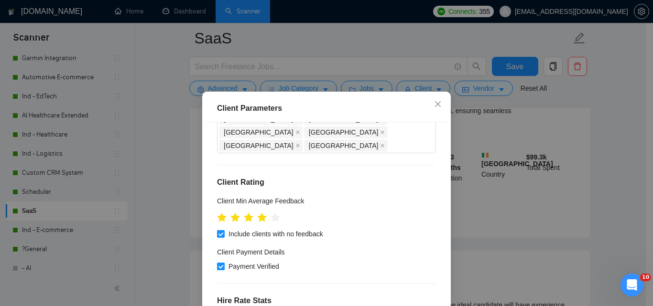
click at [237, 261] on span "Payment Verified" at bounding box center [254, 266] width 58 height 11
click at [224, 263] on input "Payment Verified" at bounding box center [220, 266] width 7 height 7
checkbox input "false"
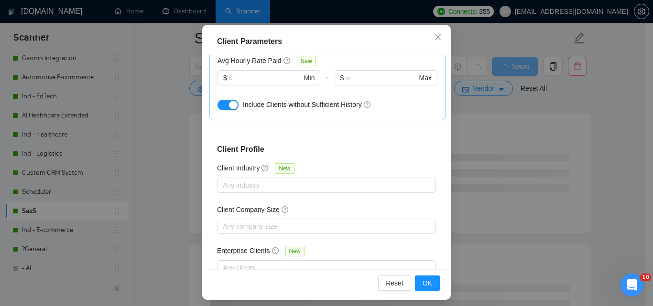
scroll to position [72, 0]
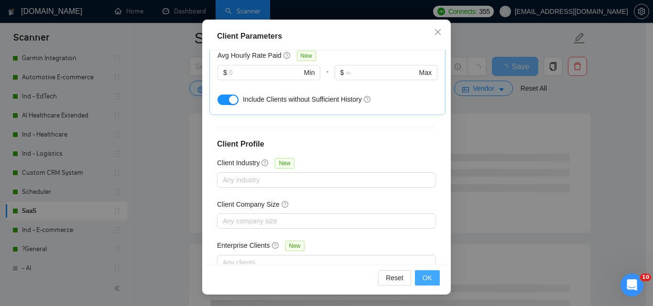
click at [425, 281] on span "OK" at bounding box center [427, 278] width 10 height 11
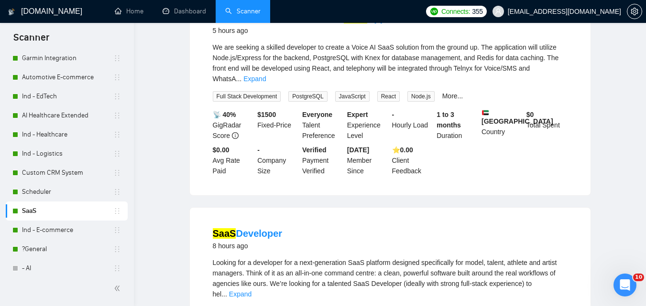
scroll to position [0, 0]
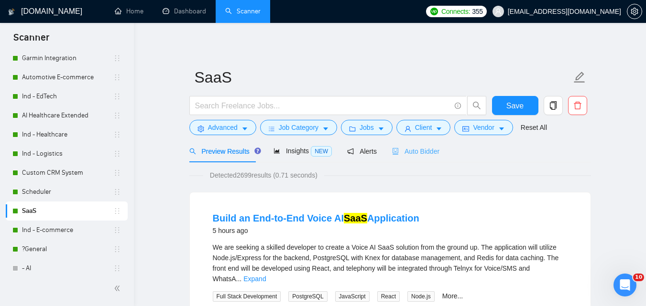
click at [413, 160] on div "Auto Bidder" at bounding box center [415, 151] width 47 height 22
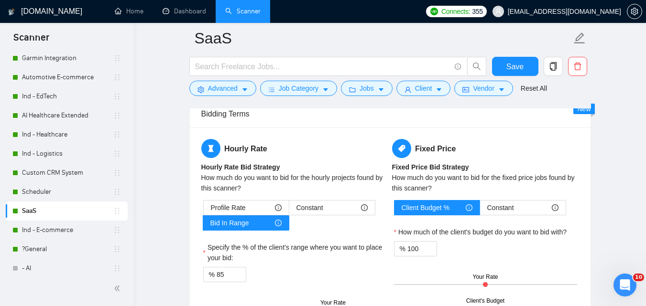
scroll to position [1577, 0]
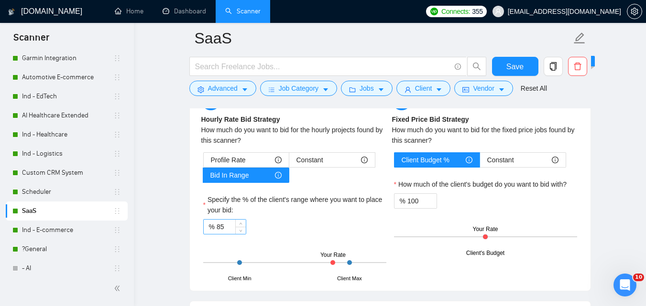
click at [223, 222] on input "85" at bounding box center [230, 227] width 29 height 14
type input "75"
click at [318, 197] on label "Specify the % of the client's range where you want to place your bid:" at bounding box center [294, 204] width 183 height 21
click at [246, 220] on input "75" at bounding box center [230, 227] width 29 height 14
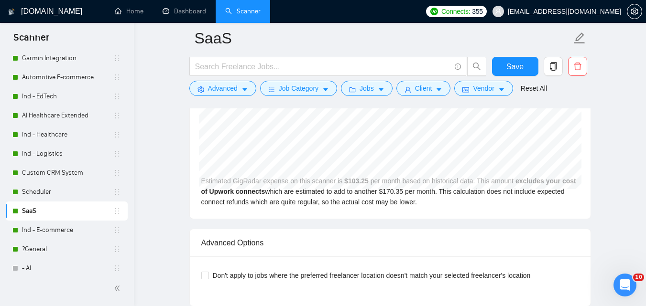
scroll to position [2246, 0]
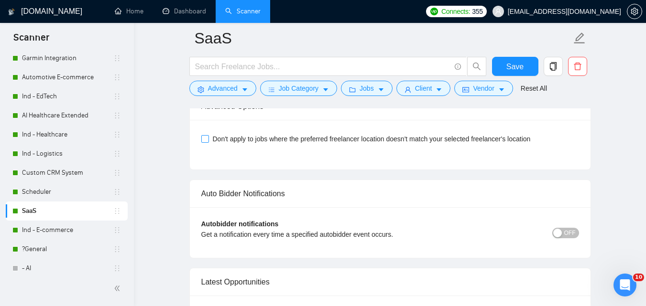
click at [418, 136] on span "Don't apply to jobs where the preferred freelancer location doesn't match your …" at bounding box center [371, 139] width 325 height 11
click at [208, 136] on input "Don't apply to jobs where the preferred freelancer location doesn't match your …" at bounding box center [204, 138] width 7 height 7
checkbox input "true"
click at [507, 67] on span "Save" at bounding box center [514, 67] width 17 height 12
click at [46, 236] on link "Ind - E-commerce" at bounding box center [67, 230] width 91 height 19
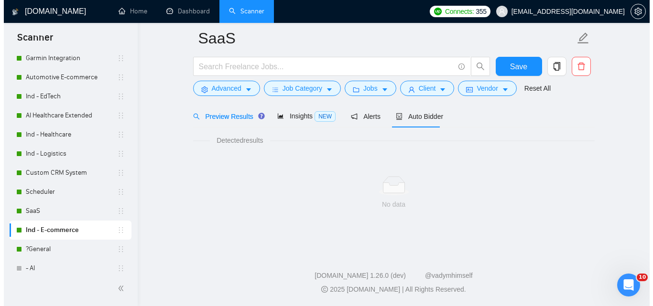
scroll to position [610, 0]
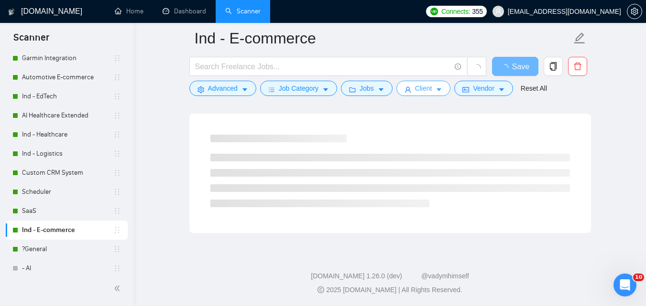
click at [417, 86] on span "Client" at bounding box center [423, 88] width 17 height 11
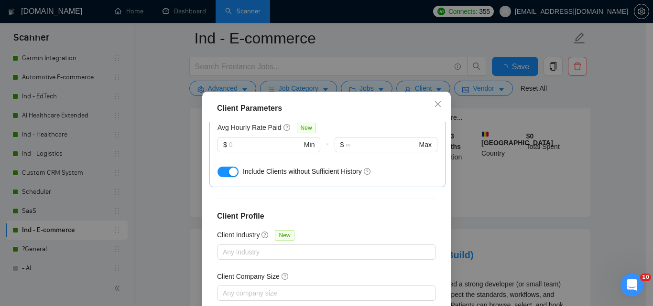
scroll to position [168, 0]
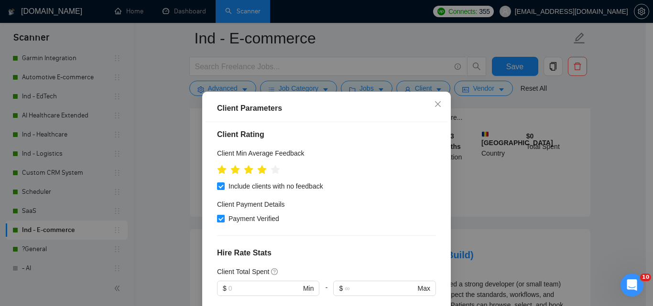
click at [258, 214] on span "Payment Verified" at bounding box center [254, 219] width 58 height 11
click at [224, 215] on input "Payment Verified" at bounding box center [220, 218] width 7 height 7
checkbox input "false"
click at [406, 199] on div "Client Payment Details" at bounding box center [326, 206] width 219 height 14
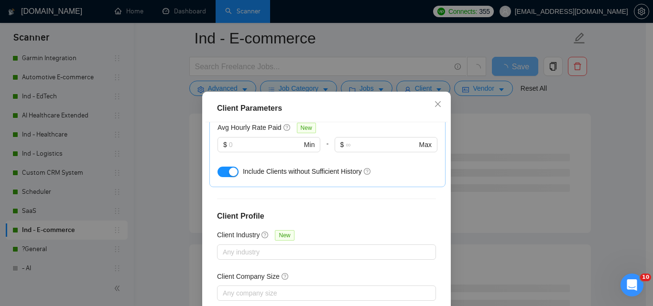
scroll to position [72, 0]
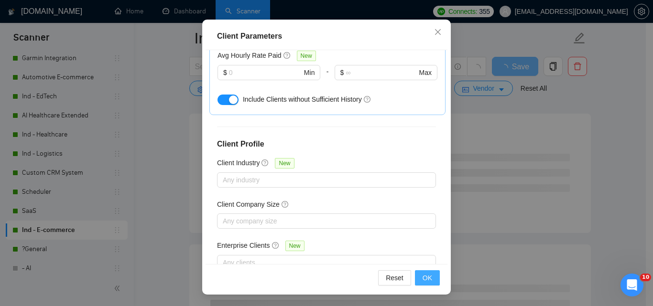
click at [426, 276] on span "OK" at bounding box center [427, 278] width 10 height 11
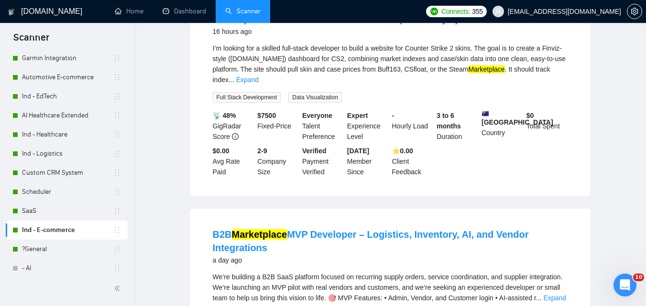
scroll to position [0, 0]
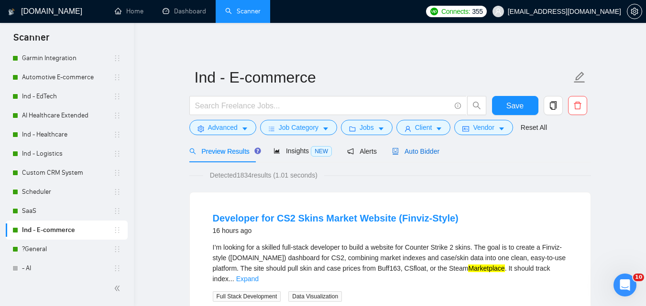
click at [415, 153] on span "Auto Bidder" at bounding box center [415, 152] width 47 height 8
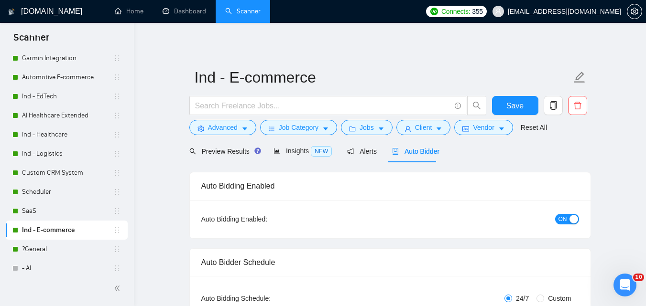
checkbox input "true"
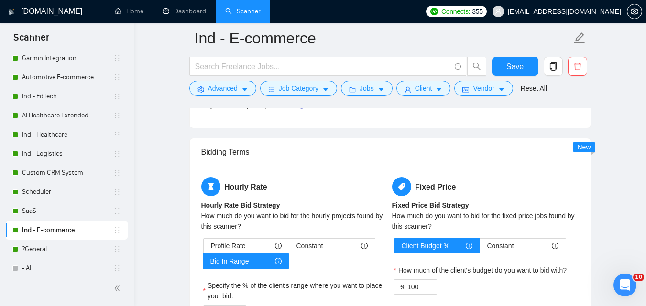
scroll to position [1625, 0]
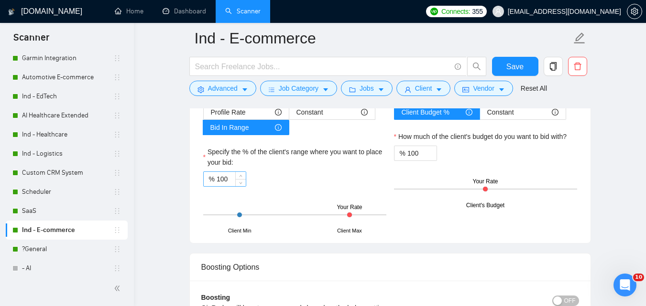
click at [226, 176] on input "100" at bounding box center [230, 179] width 29 height 14
type input "75"
click at [302, 183] on div "% 75" at bounding box center [294, 179] width 183 height 15
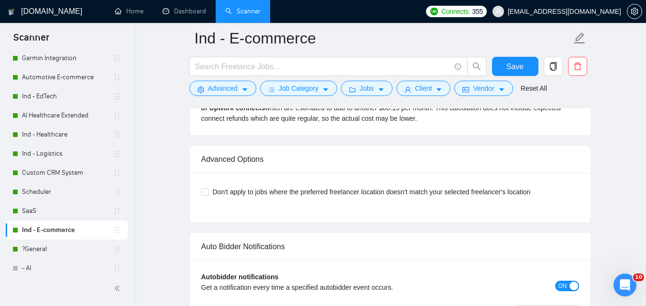
scroll to position [2198, 0]
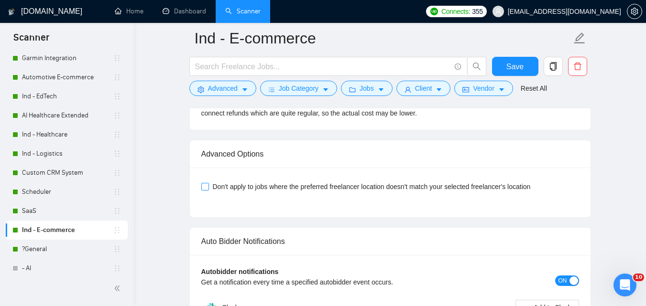
click at [353, 187] on span "Don't apply to jobs where the preferred freelancer location doesn't match your …" at bounding box center [371, 187] width 325 height 11
click at [208, 187] on input "Don't apply to jobs where the preferred freelancer location doesn't match your …" at bounding box center [204, 186] width 7 height 7
checkbox input "true"
click at [513, 62] on span "Save" at bounding box center [514, 67] width 17 height 12
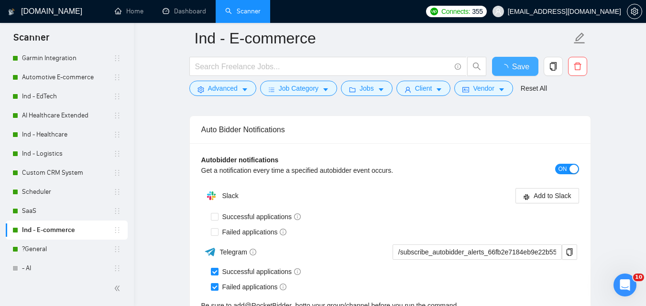
checkbox input "true"
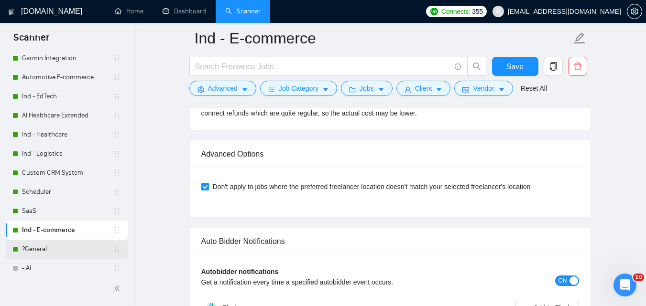
click at [75, 254] on link "?General" at bounding box center [67, 249] width 91 height 19
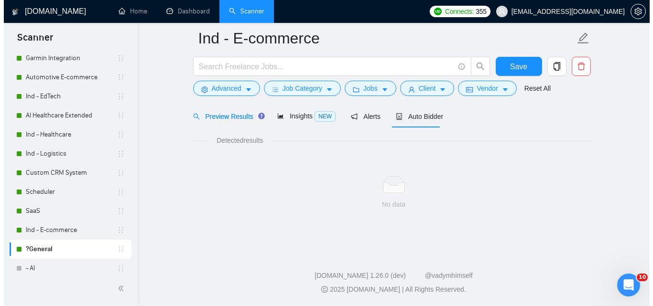
scroll to position [610, 0]
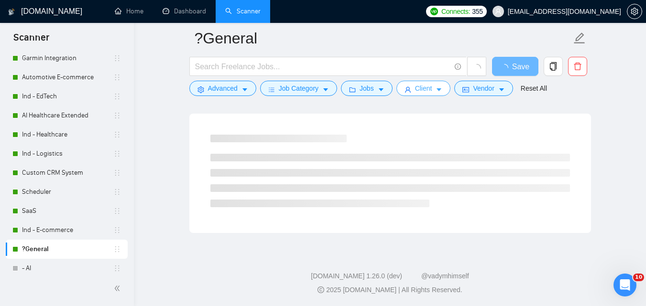
click at [429, 95] on button "Client" at bounding box center [423, 88] width 54 height 15
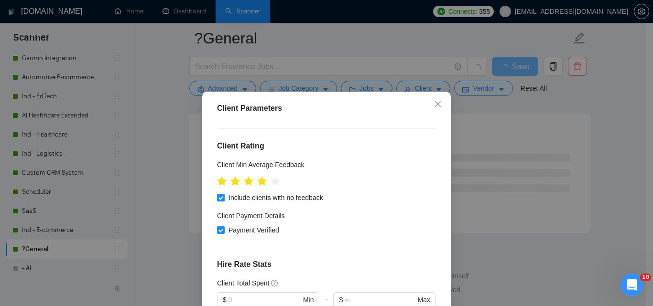
scroll to position [168, 0]
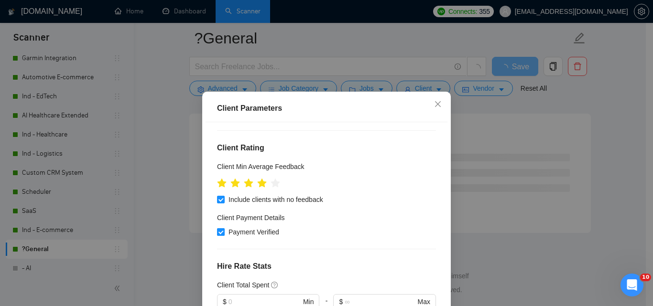
click at [231, 227] on span "Payment Verified" at bounding box center [254, 232] width 58 height 11
click at [224, 228] on input "Payment Verified" at bounding box center [220, 231] width 7 height 7
click at [260, 227] on span "Payment Verified" at bounding box center [254, 232] width 58 height 11
click at [224, 228] on input "Payment Verified" at bounding box center [220, 231] width 7 height 7
checkbox input "true"
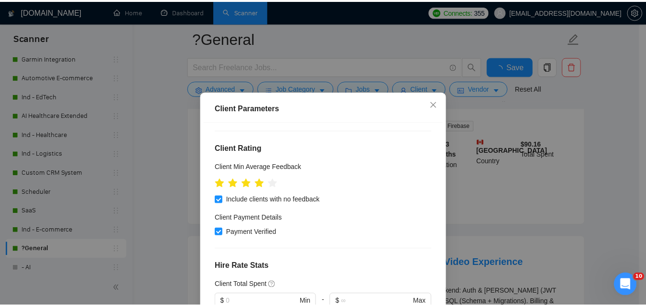
scroll to position [407, 0]
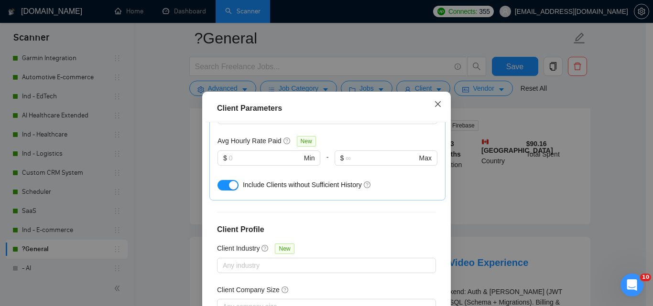
click at [434, 102] on icon "close" at bounding box center [438, 104] width 8 height 8
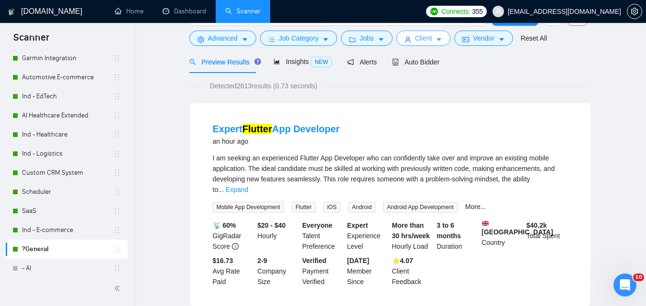
scroll to position [0, 0]
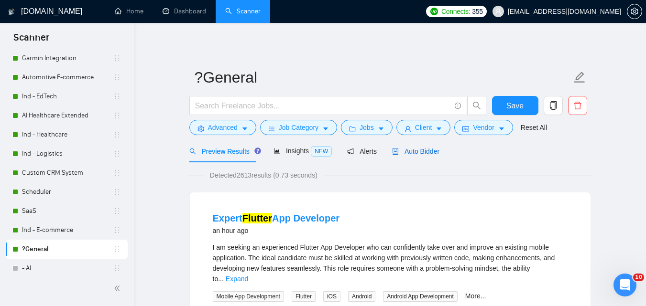
click at [429, 148] on span "Auto Bidder" at bounding box center [415, 152] width 47 height 8
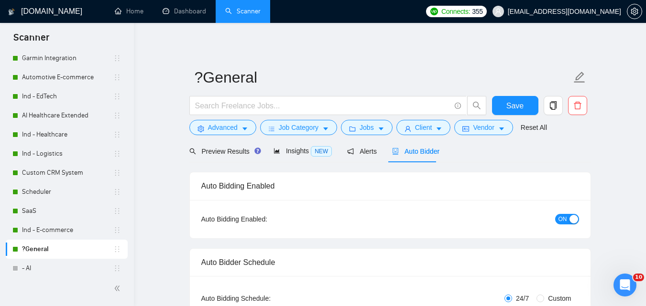
checkbox input "true"
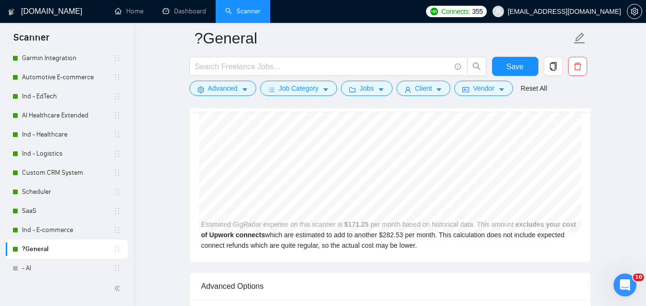
scroll to position [2198, 0]
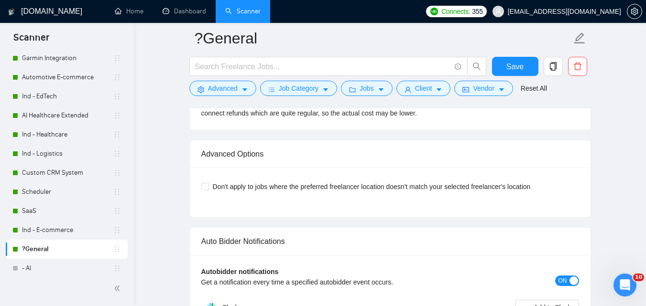
click at [503, 192] on div "Don't apply to jobs where the preferred freelancer location doesn't match your …" at bounding box center [389, 186] width 377 height 15
click at [503, 187] on span "Don't apply to jobs where the preferred freelancer location doesn't match your …" at bounding box center [371, 187] width 325 height 11
click at [208, 187] on input "Don't apply to jobs where the preferred freelancer location doesn't match your …" at bounding box center [204, 186] width 7 height 7
checkbox input "true"
click at [506, 70] on button "Save" at bounding box center [515, 66] width 46 height 19
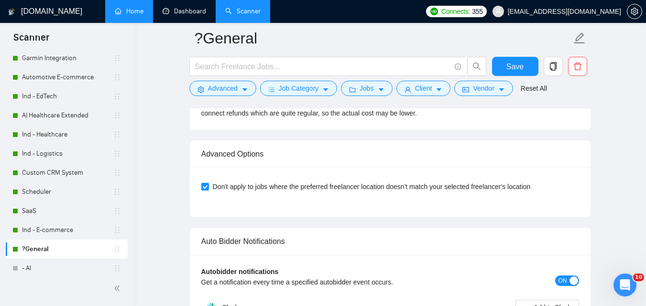
click at [174, 15] on link "Dashboard" at bounding box center [183, 11] width 43 height 8
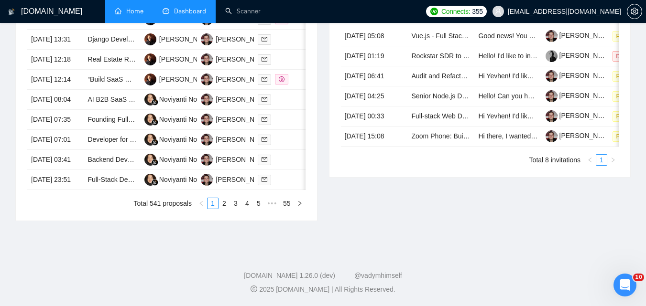
type input "[DATE]"
